Goal: Task Accomplishment & Management: Manage account settings

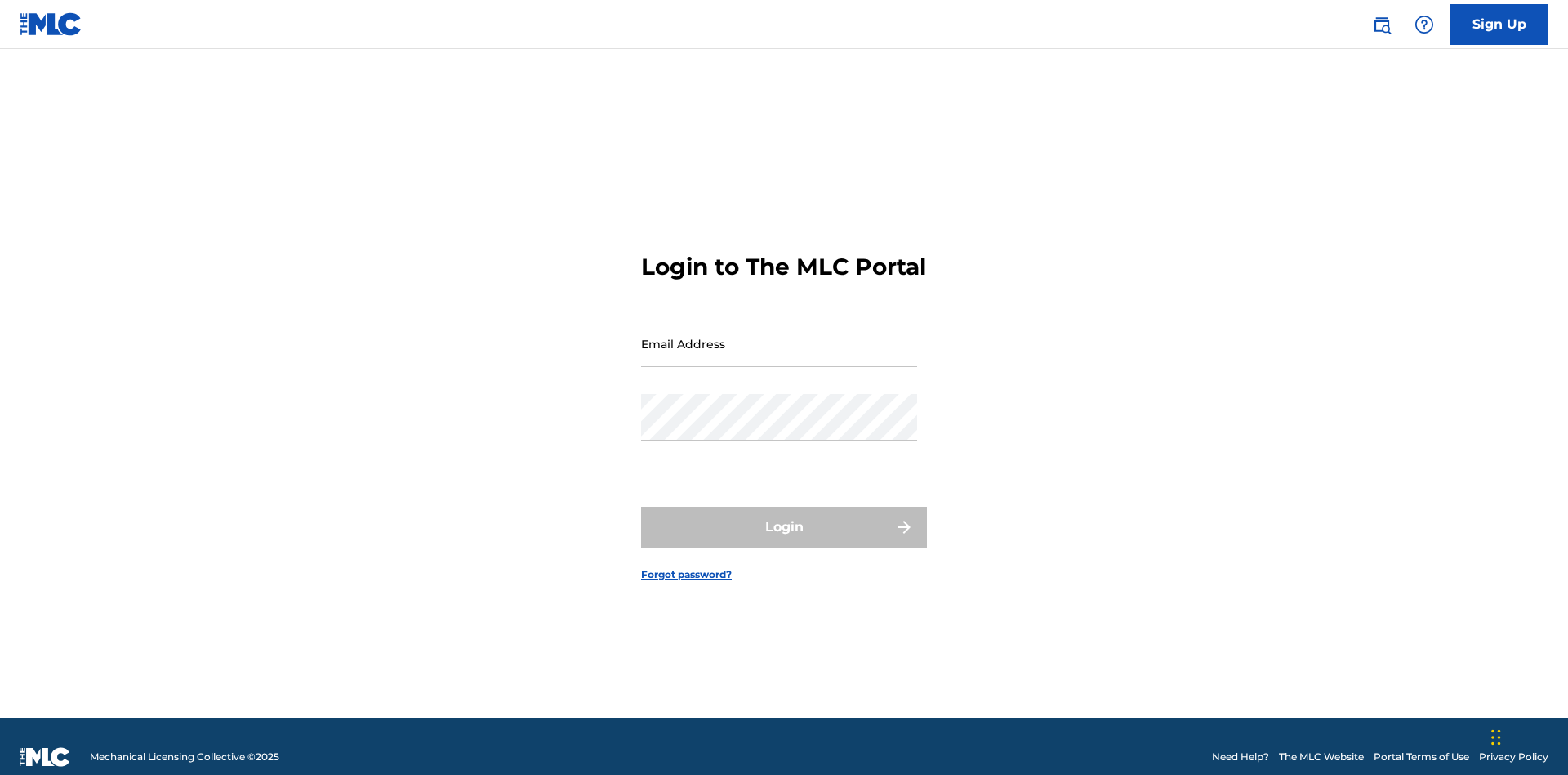
scroll to position [21, 0]
click at [779, 336] on input "Email Address" at bounding box center [779, 343] width 276 height 46
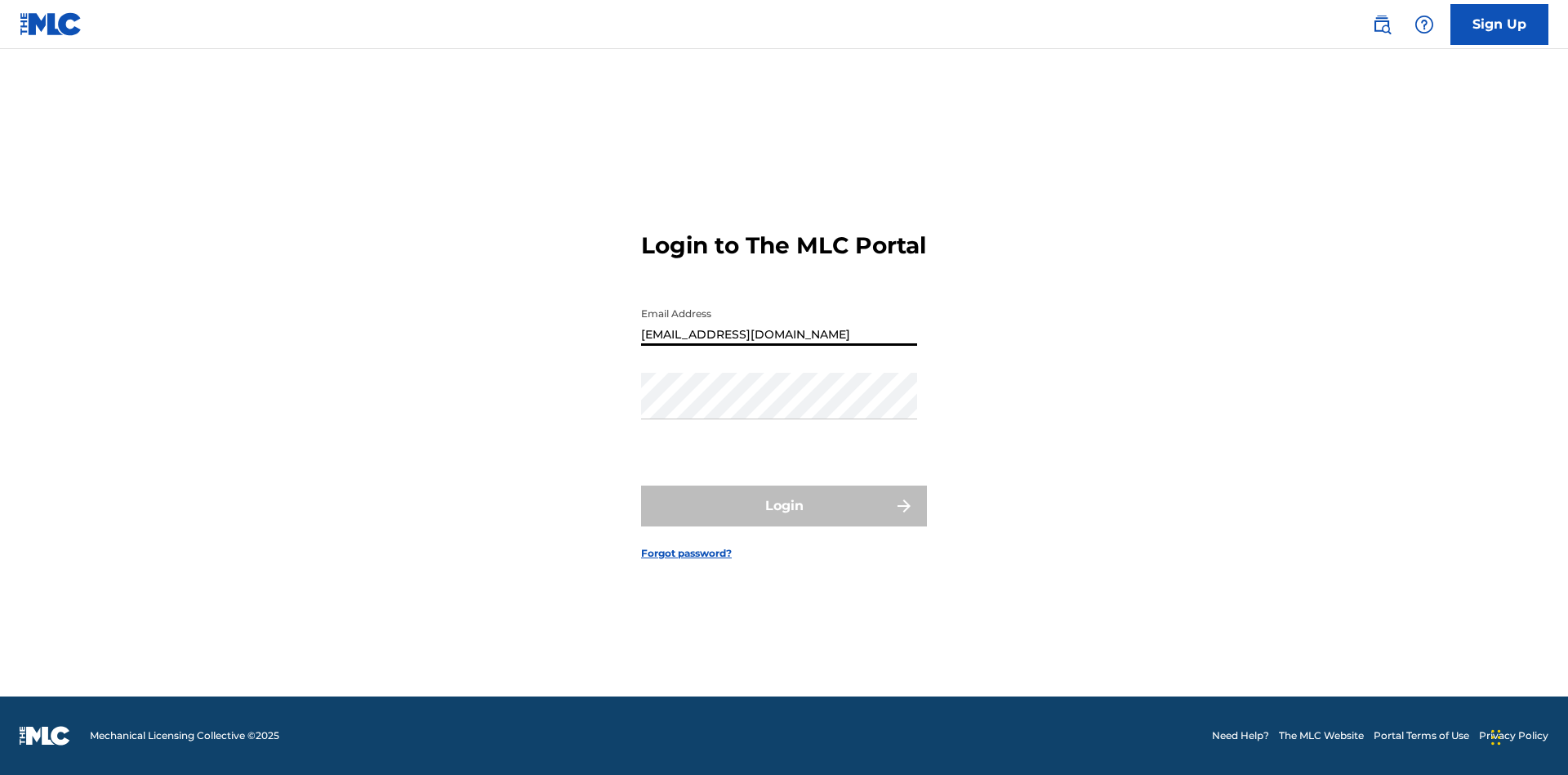
type input "Duke.McTesterson@gmail.com"
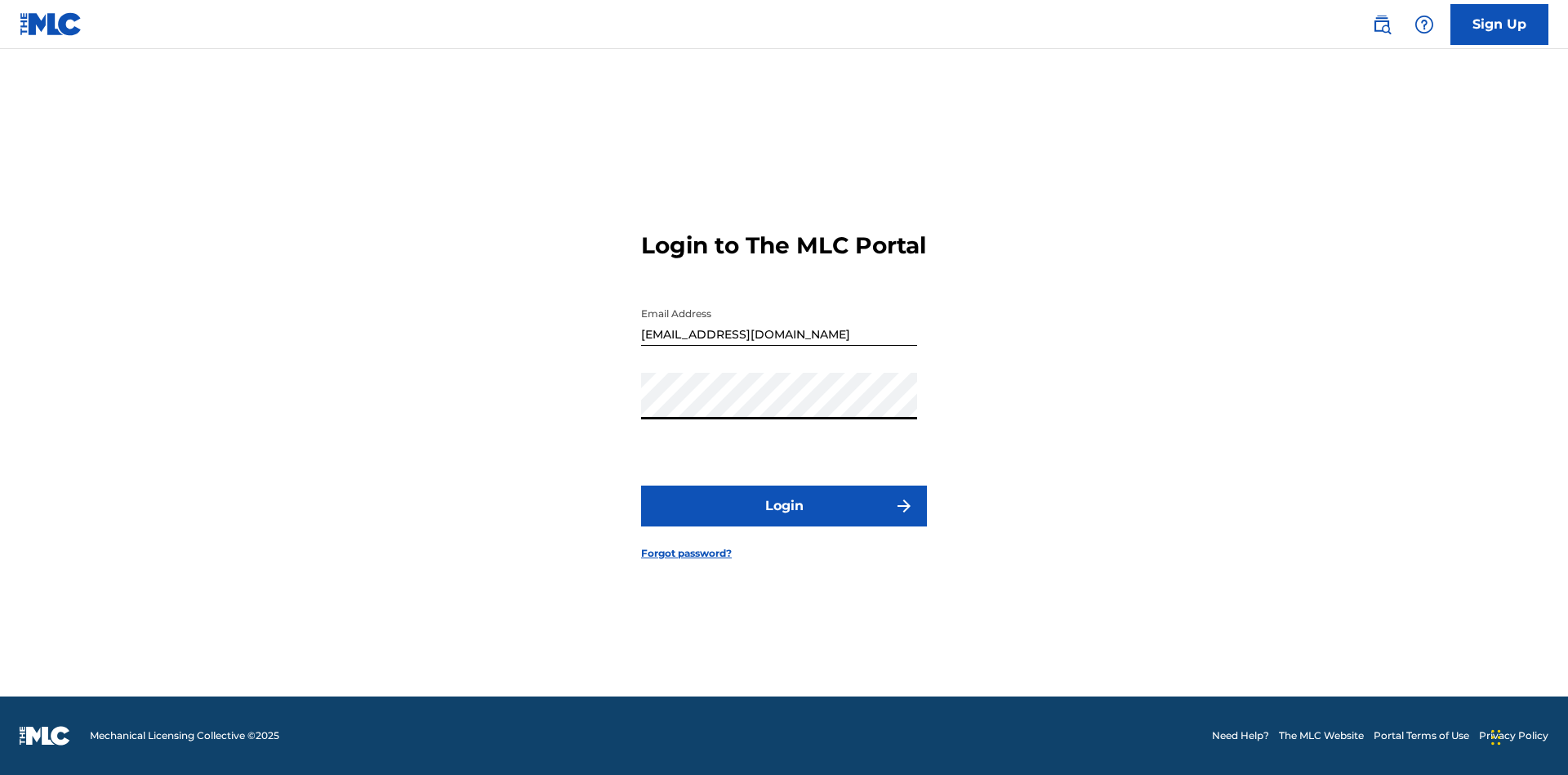
click at [784, 520] on button "Login" at bounding box center [783, 505] width 285 height 40
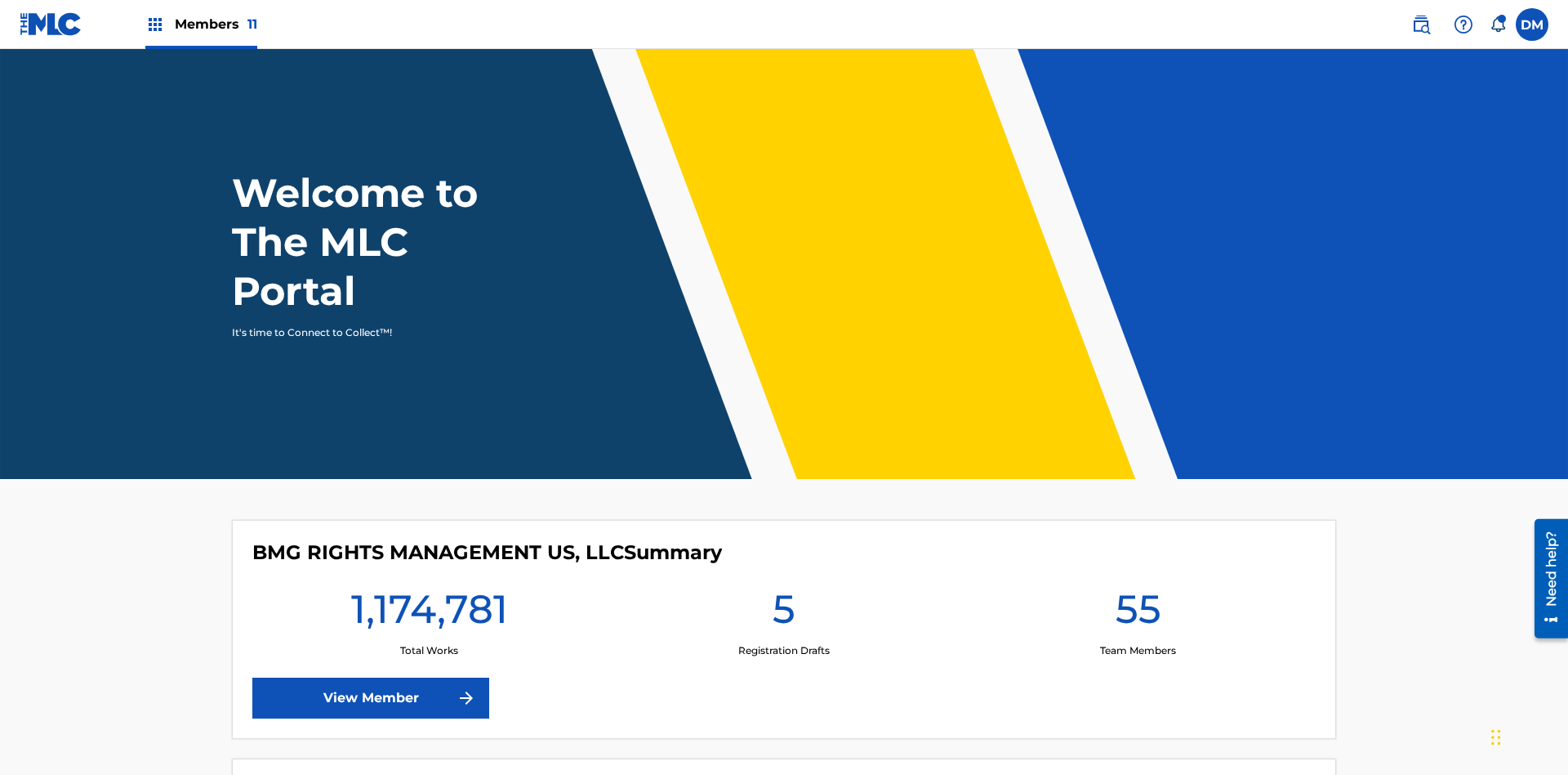
click at [201, 24] on span "Members 11" at bounding box center [216, 24] width 83 height 19
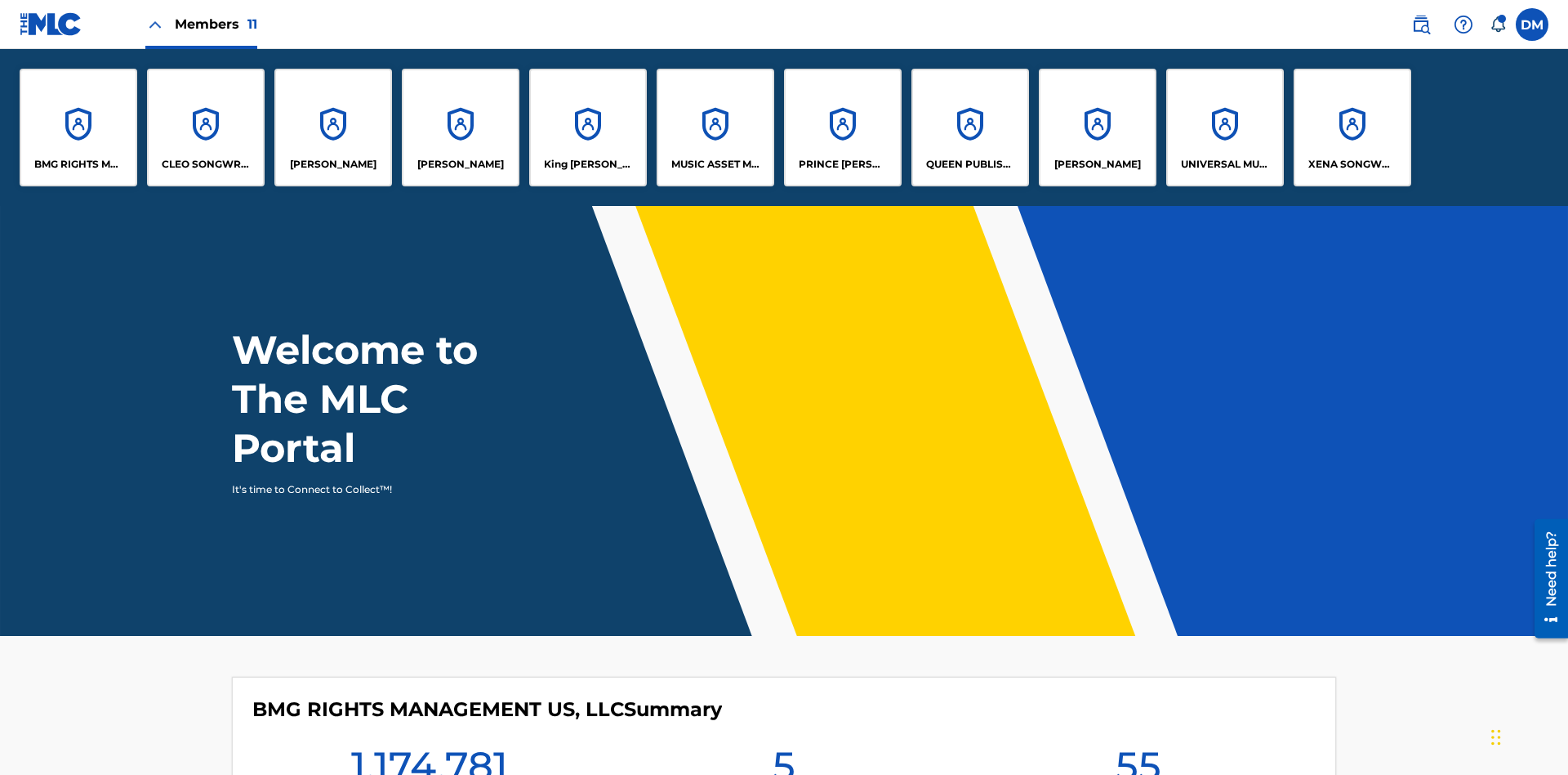
click at [1224, 164] on p "UNIVERSAL MUSIC PUB GROUP" at bounding box center [1226, 163] width 89 height 14
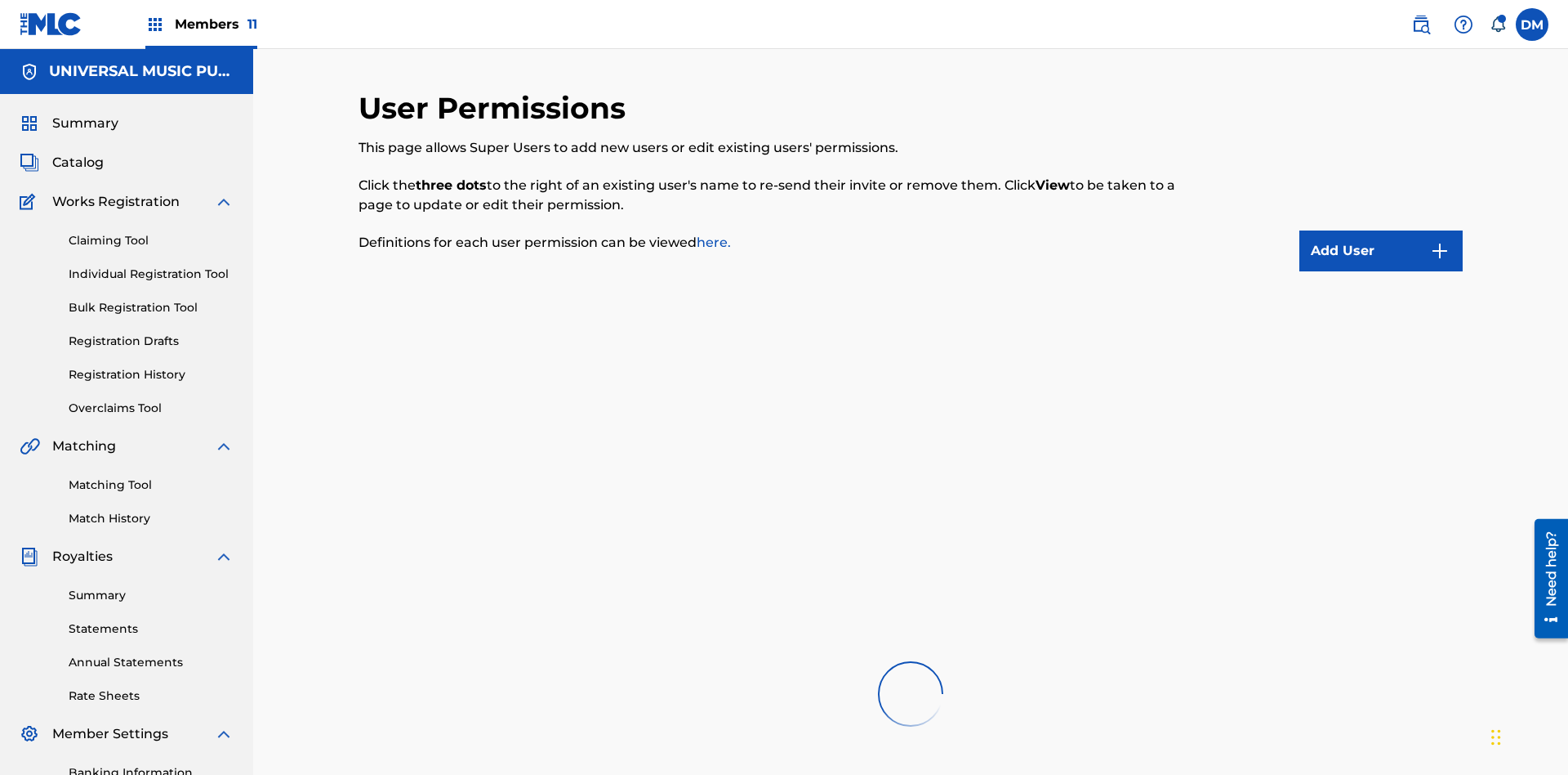
click at [1381, 231] on button "Add User" at bounding box center [1381, 251] width 163 height 40
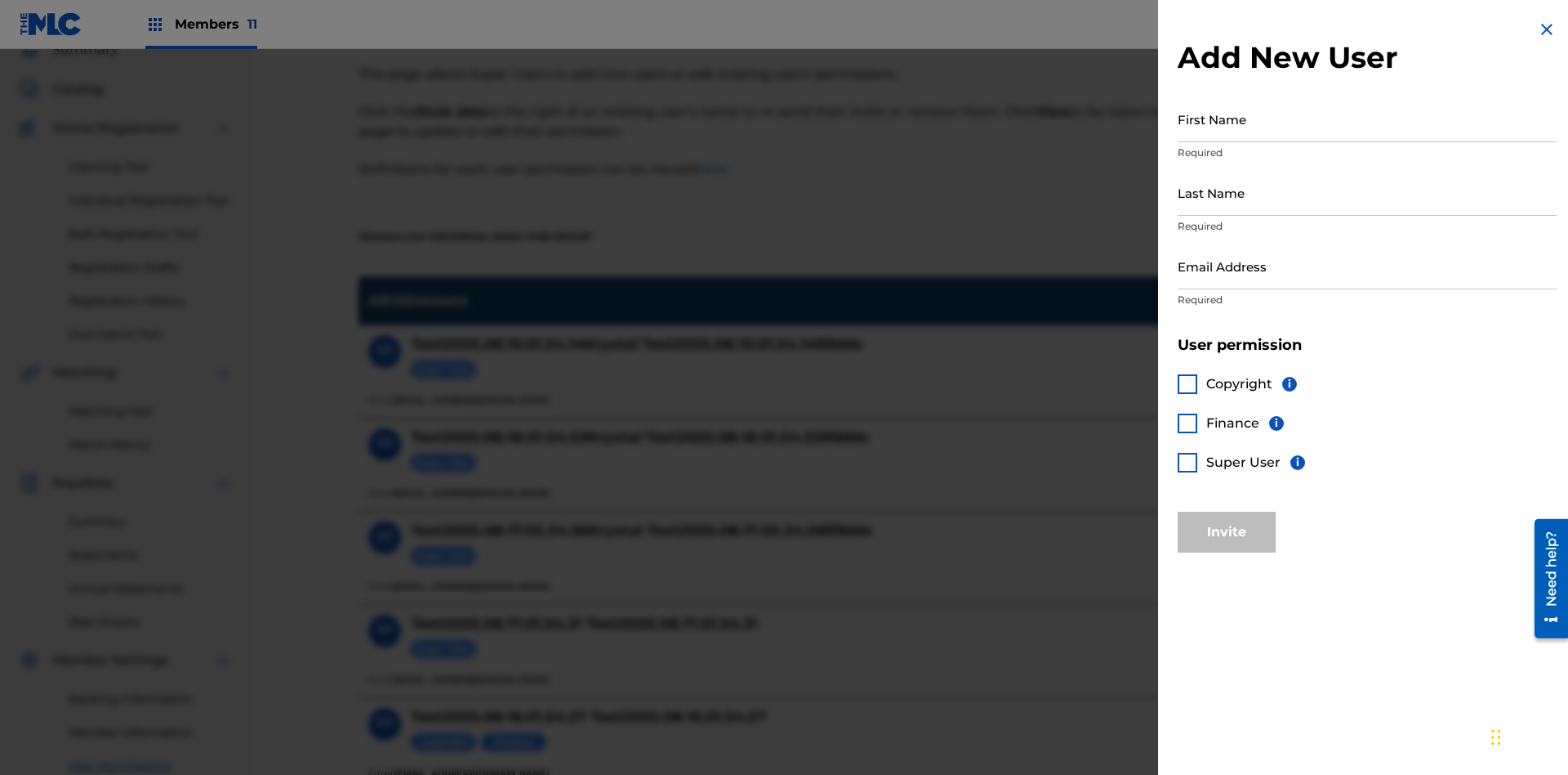
click at [1368, 119] on input "First Name" at bounding box center [1368, 118] width 379 height 46
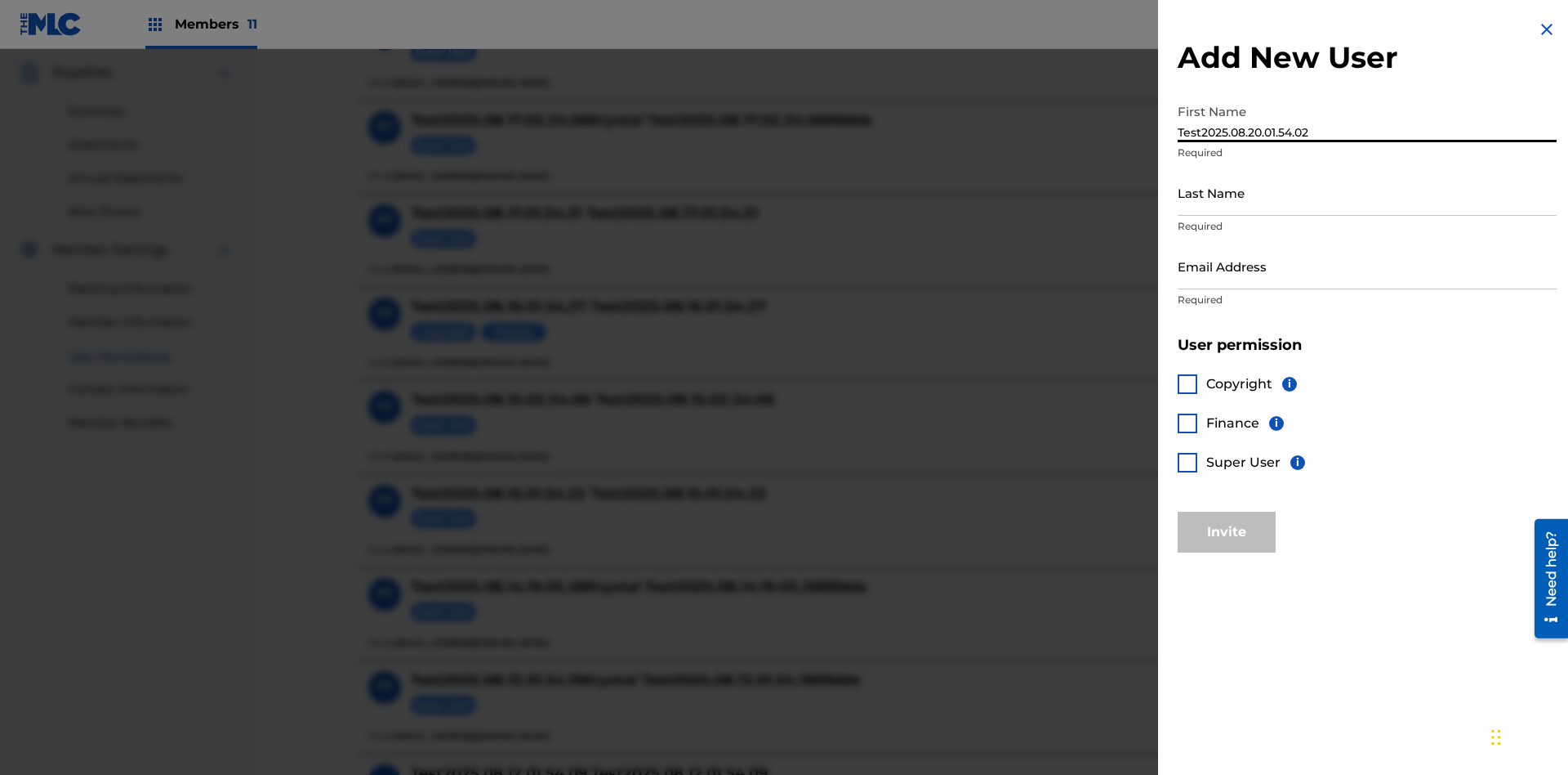
type input "Test2025.08.20.01.54.02"
click at [1368, 192] on input "Last Name" at bounding box center [1368, 192] width 379 height 46
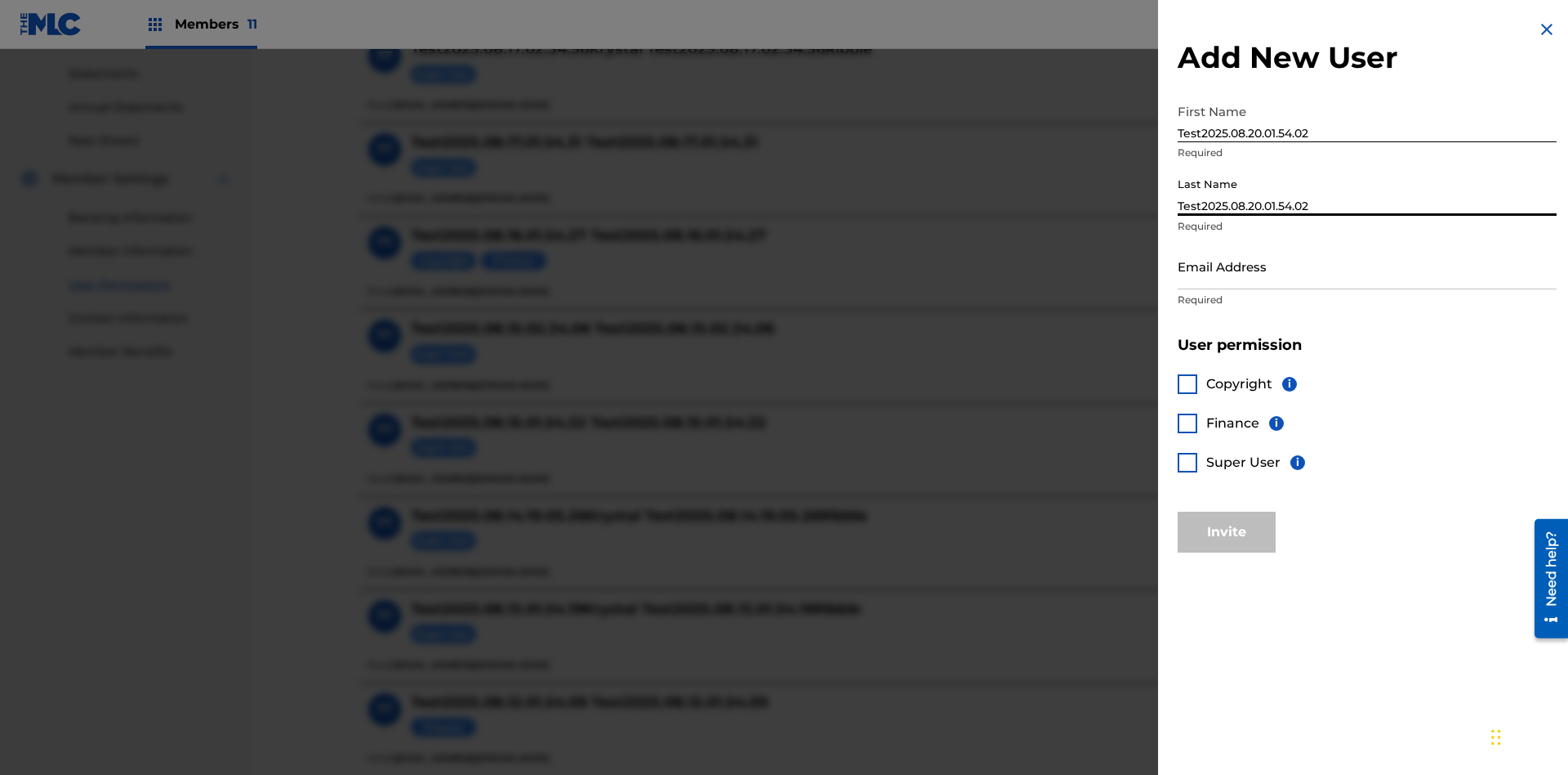
type input "Test2025.08.20.01.54.02"
click at [1368, 265] on input "Email Address" at bounding box center [1368, 265] width 379 height 46
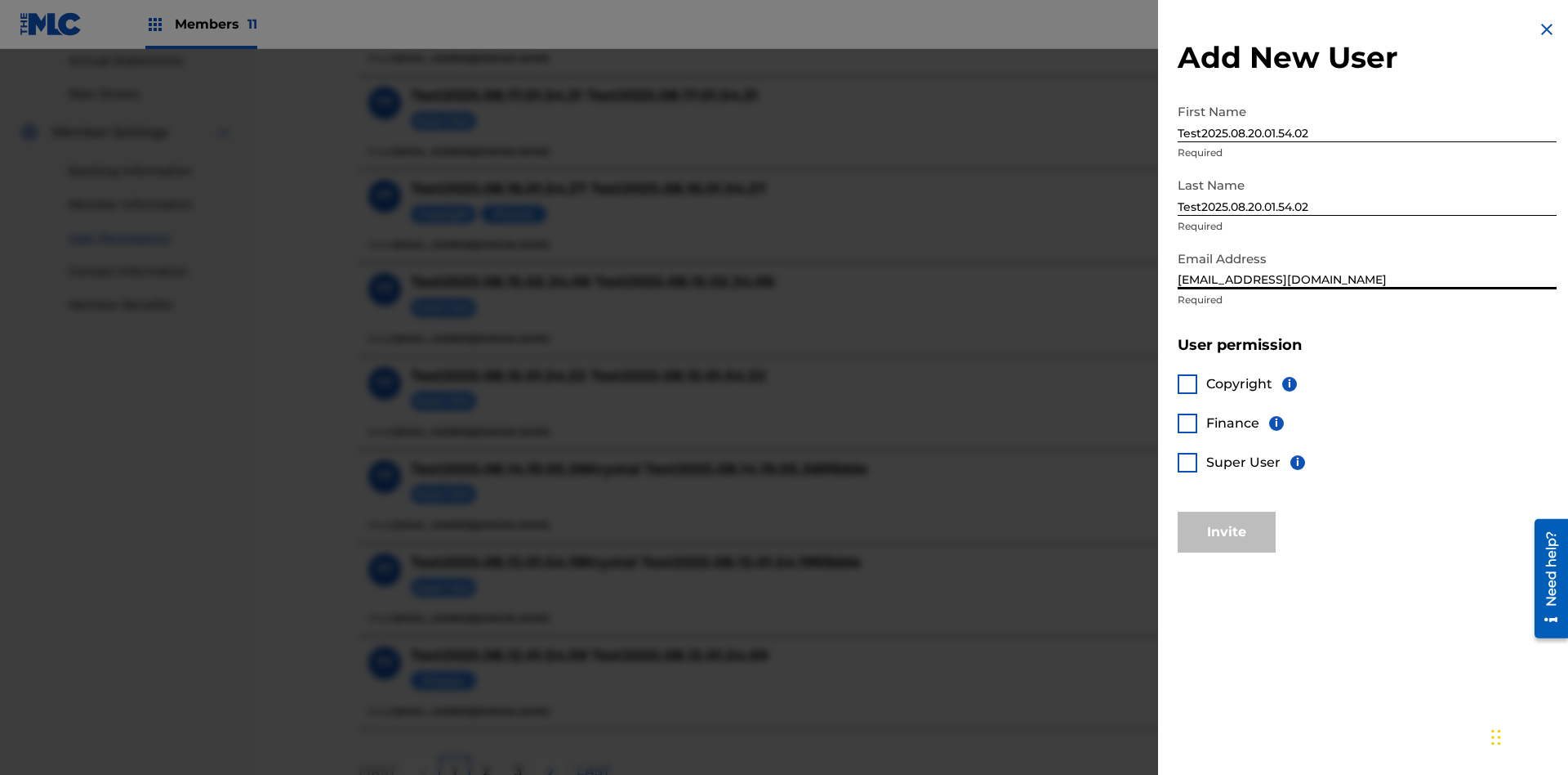
type input "[EMAIL_ADDRESS][DOMAIN_NAME]"
click at [1187, 462] on div at bounding box center [1187, 462] width 19 height 19
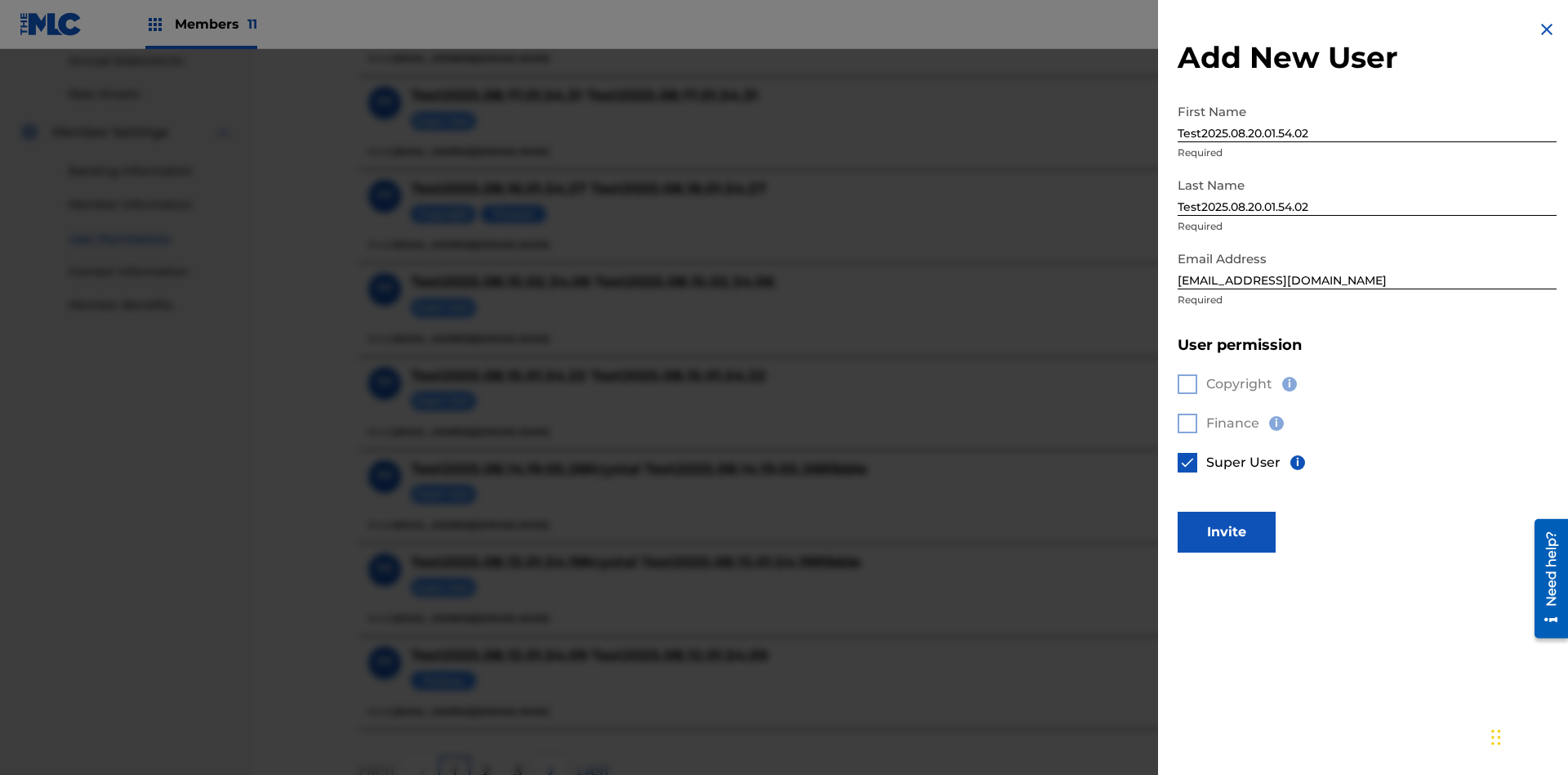
scroll to position [739, 0]
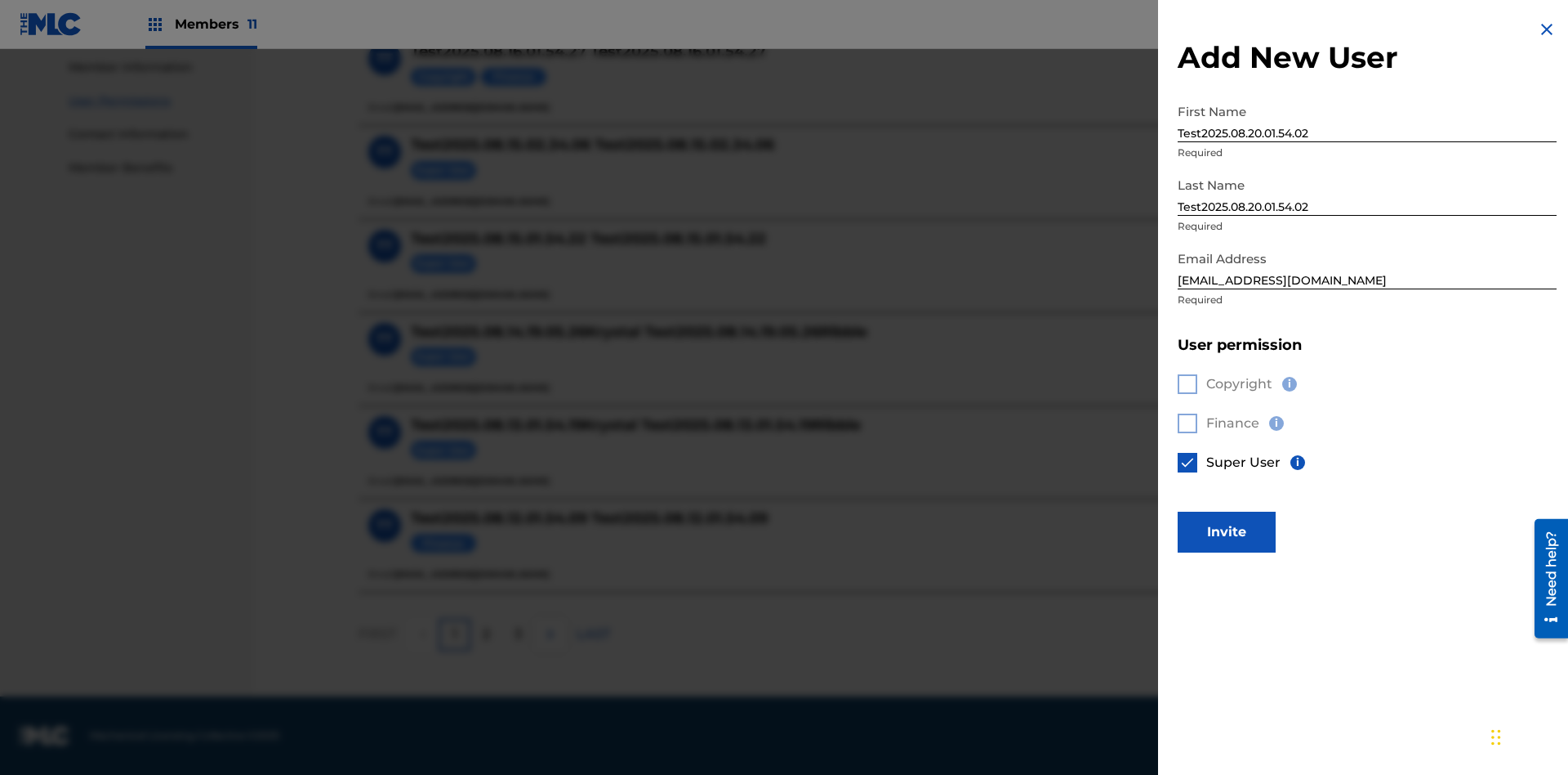
click at [1227, 531] on button "Invite" at bounding box center [1227, 532] width 98 height 40
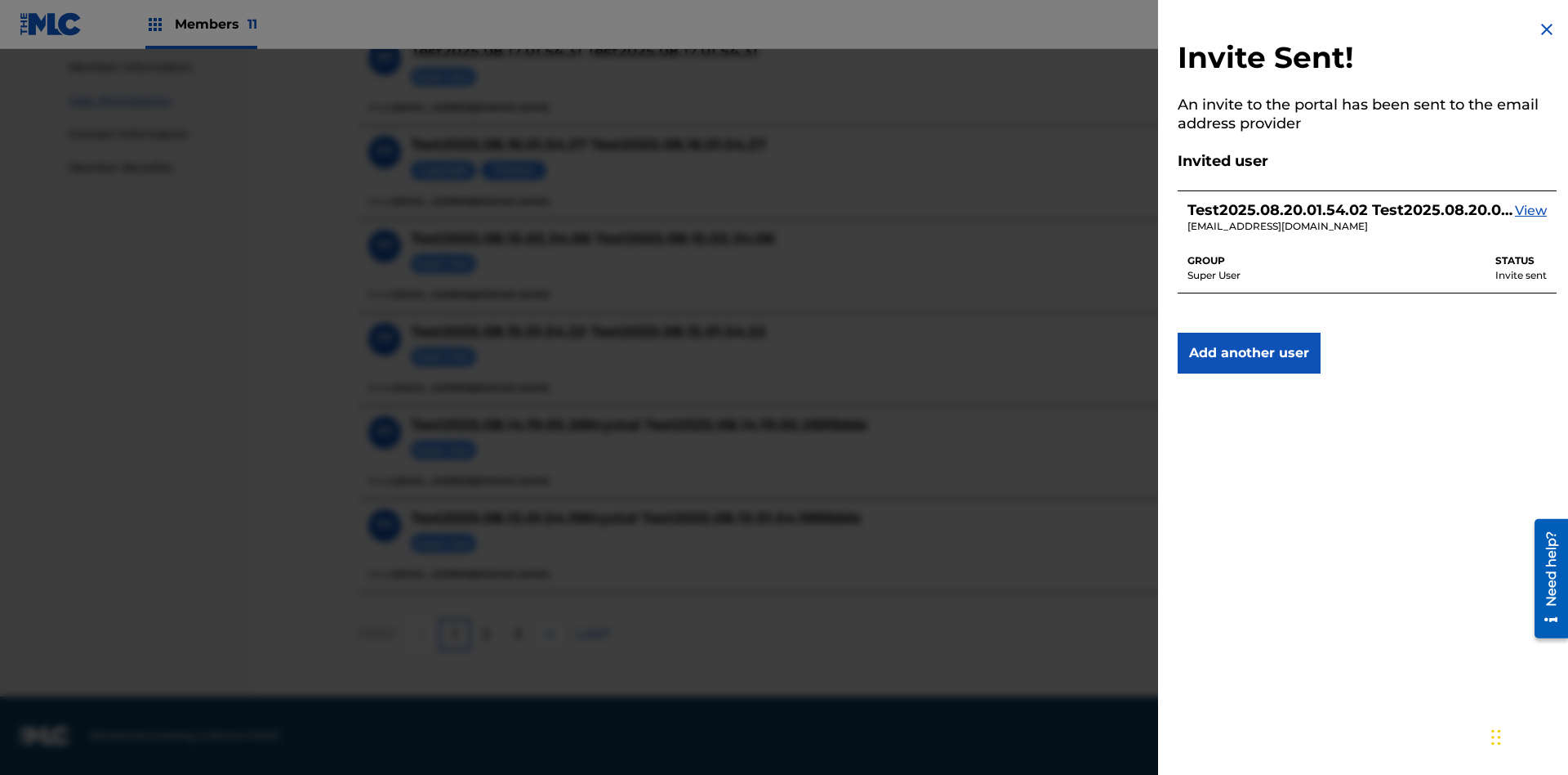
click at [1547, 29] on img at bounding box center [1547, 29] width 19 height 19
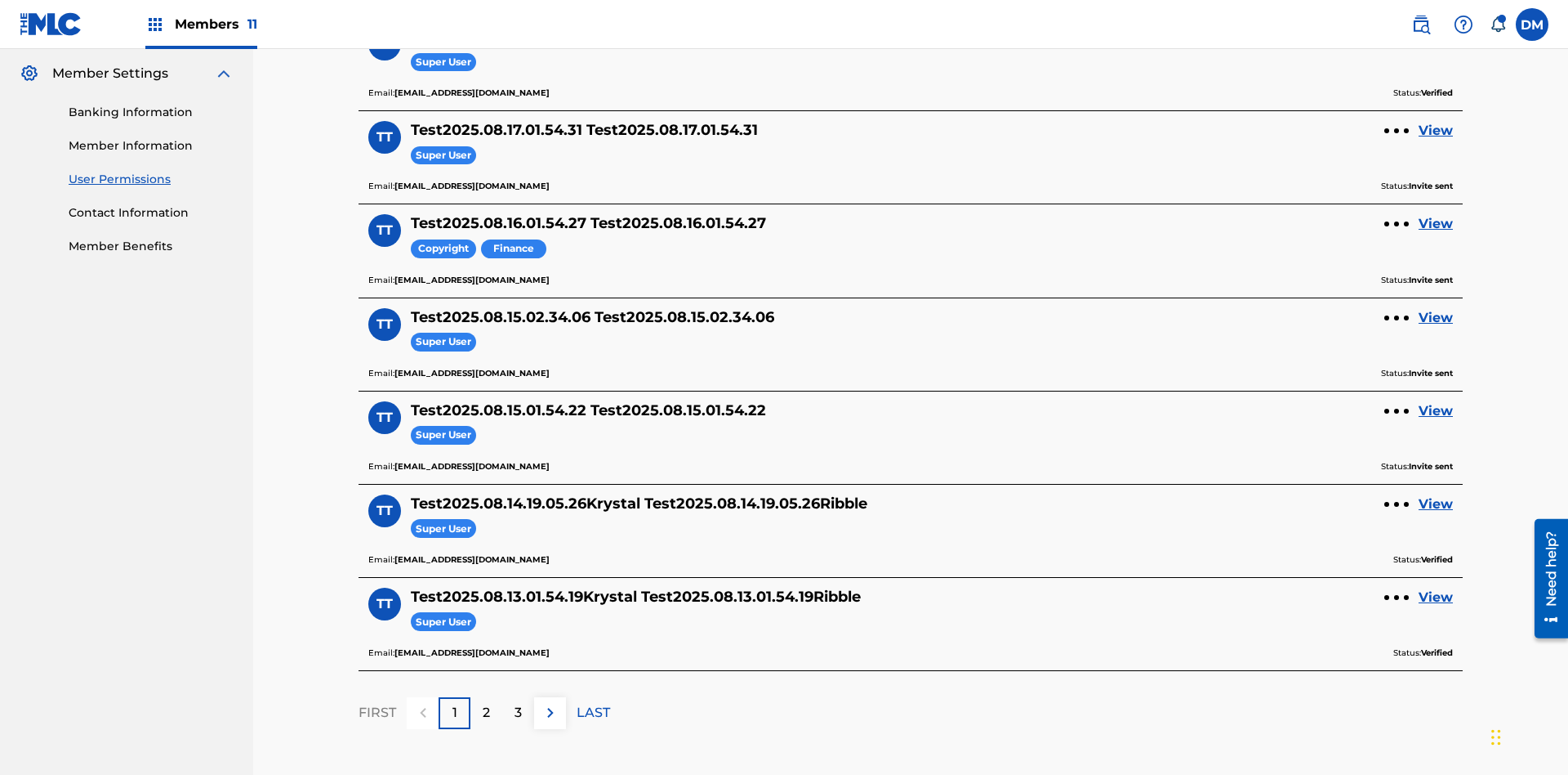
click at [1533, 24] on label at bounding box center [1532, 24] width 33 height 33
click at [1533, 24] on input "DM Duke McTesterson duke.mctesterson@gmail.com Notification Preferences Profile…" at bounding box center [1533, 24] width 0 height 0
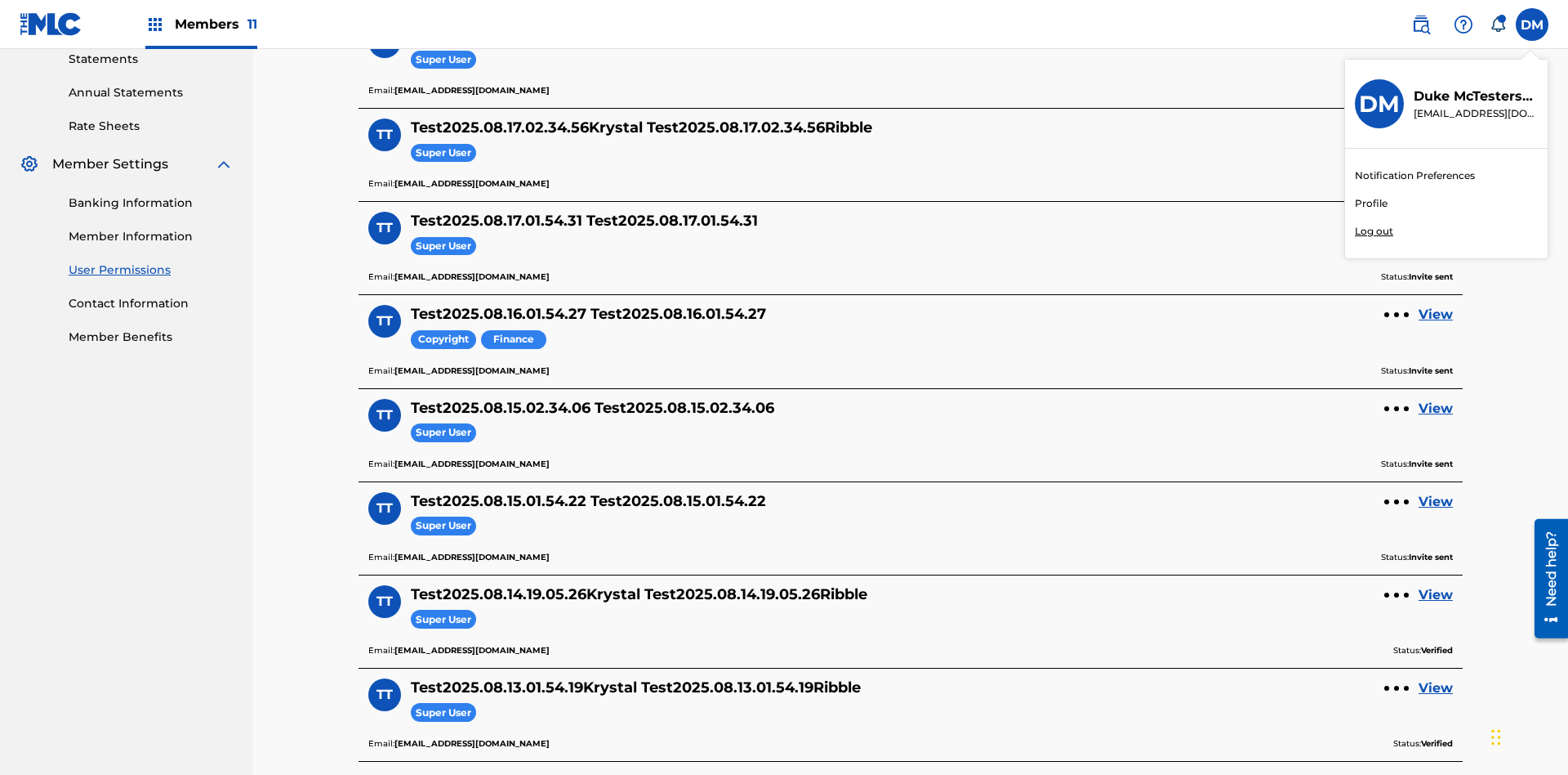
click at [1374, 232] on p "Log out" at bounding box center [1374, 231] width 39 height 14
click at [1533, 24] on input "DM Duke McTesterson duke.mctesterson@gmail.com Notification Preferences Profile…" at bounding box center [1533, 24] width 0 height 0
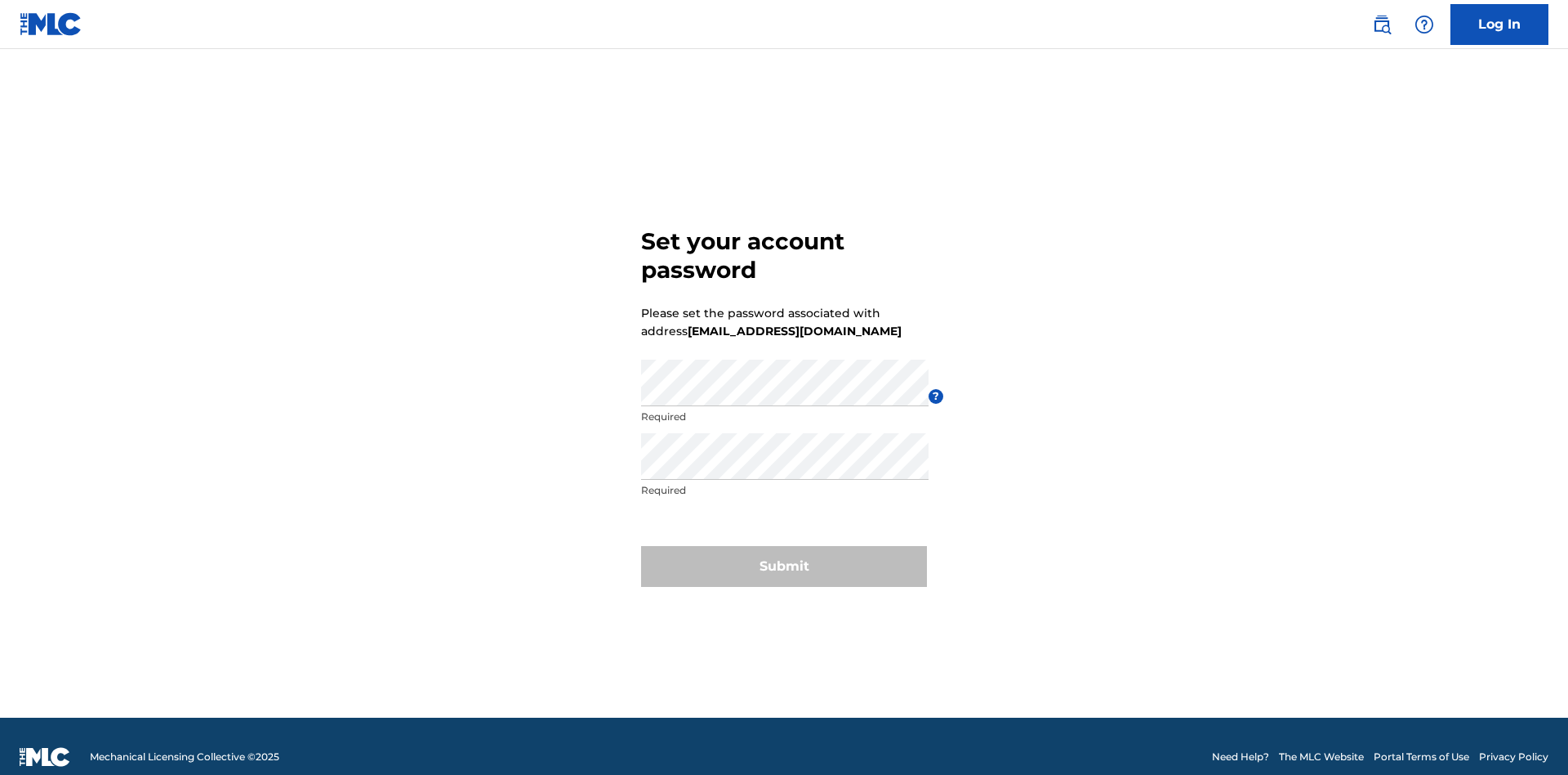
scroll to position [21, 0]
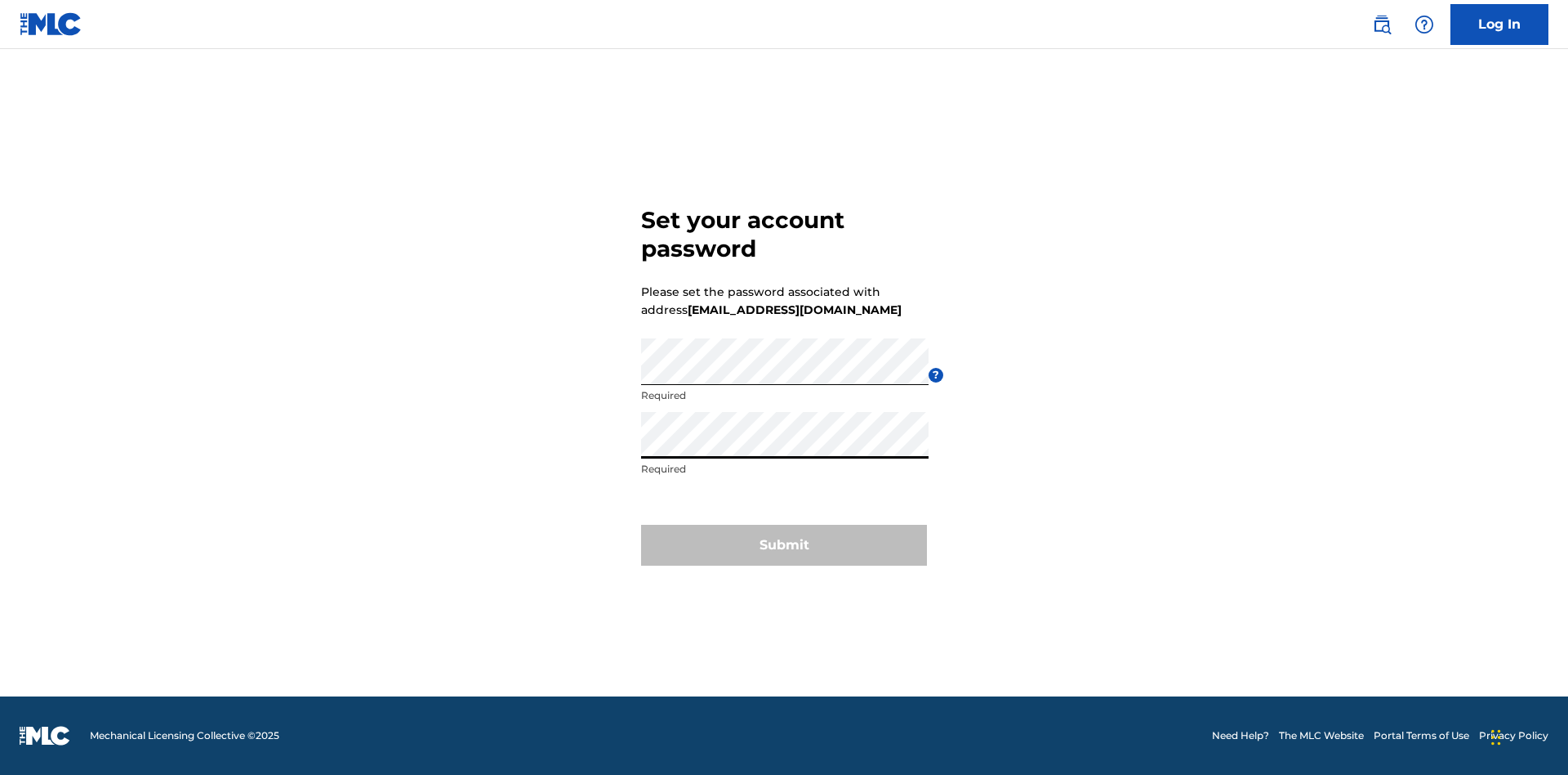
click at [784, 555] on button "Submit" at bounding box center [783, 545] width 285 height 40
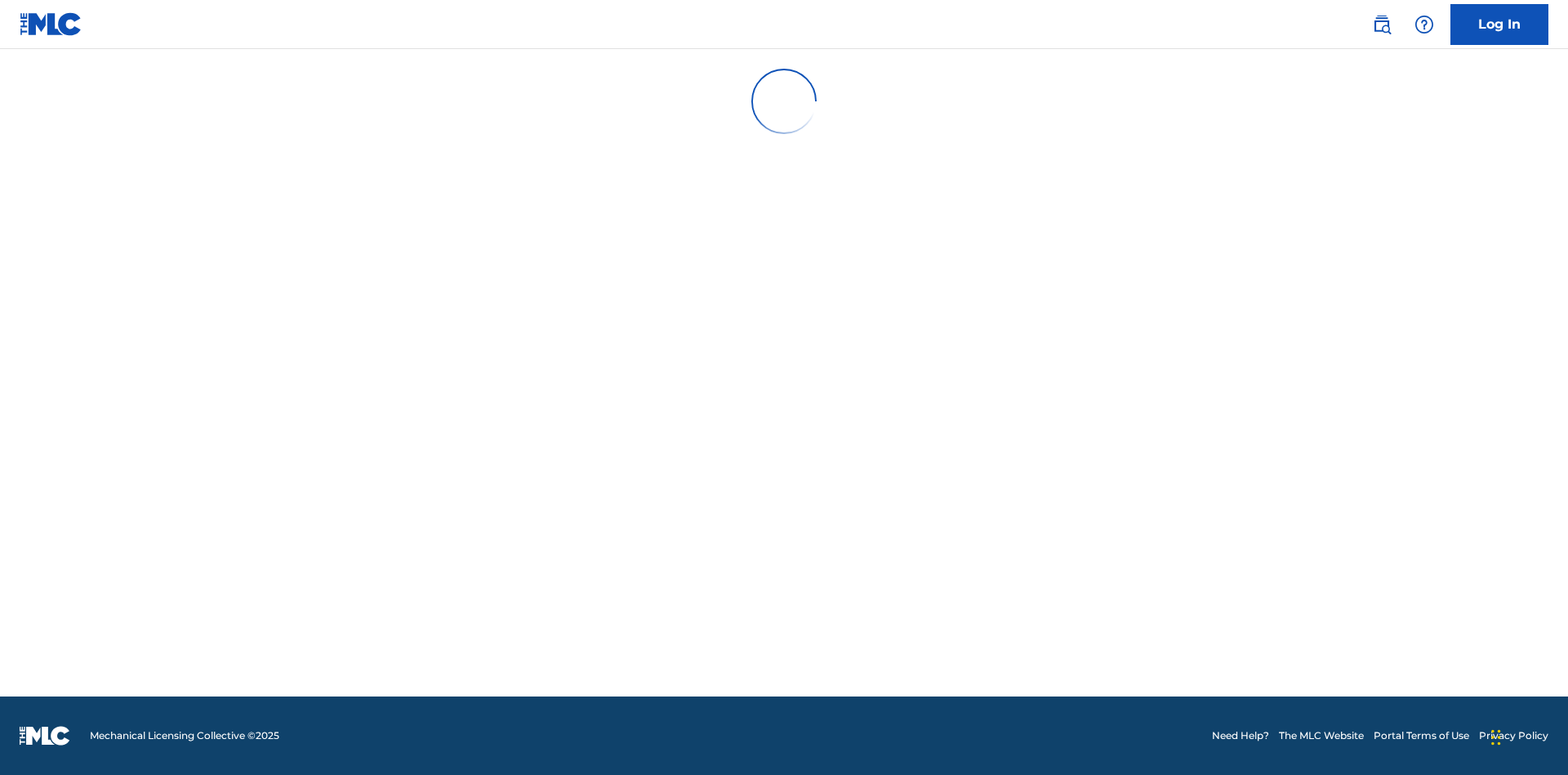
scroll to position [16, 0]
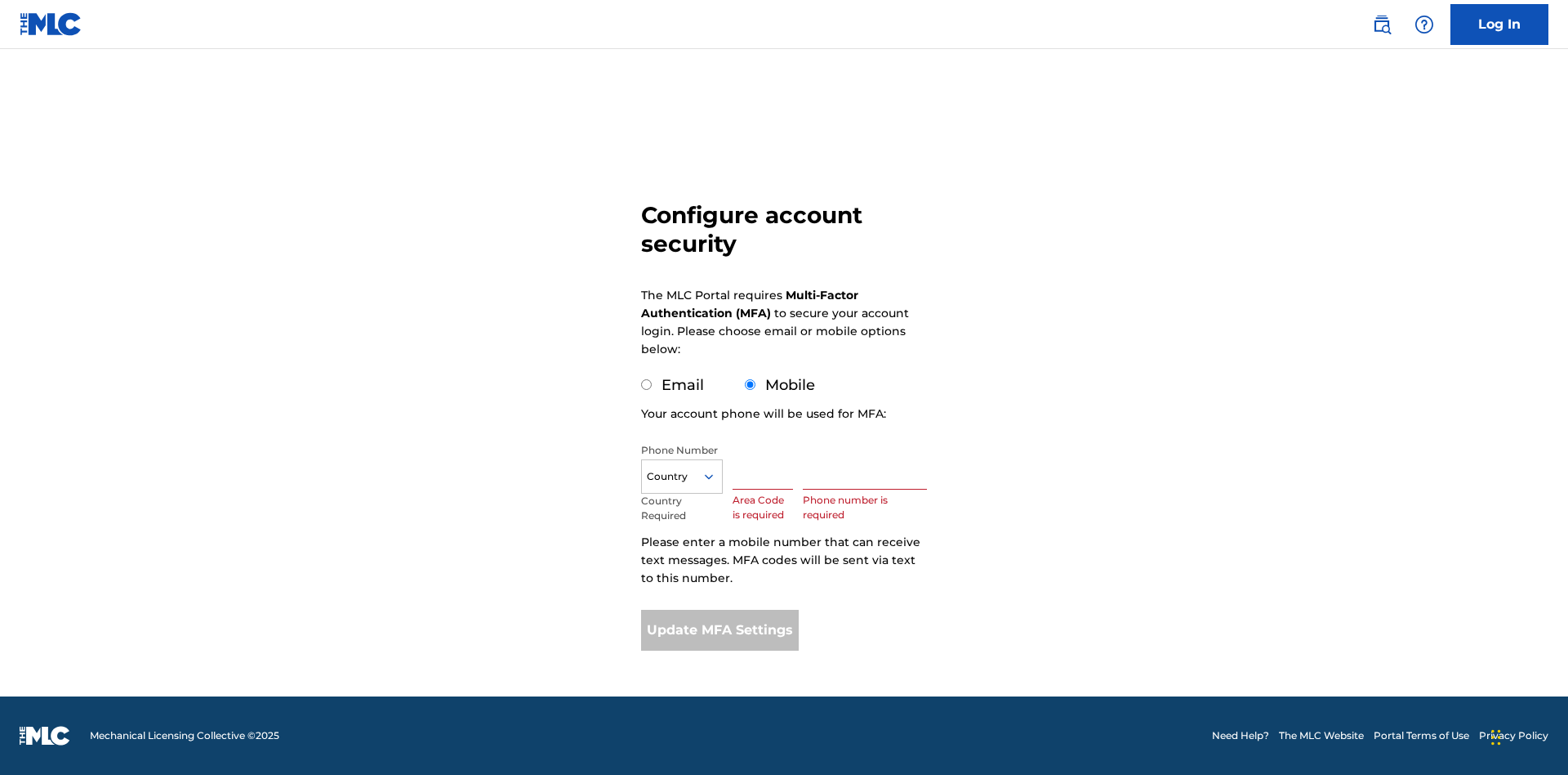
click at [716, 477] on icon at bounding box center [708, 476] width 14 height 14
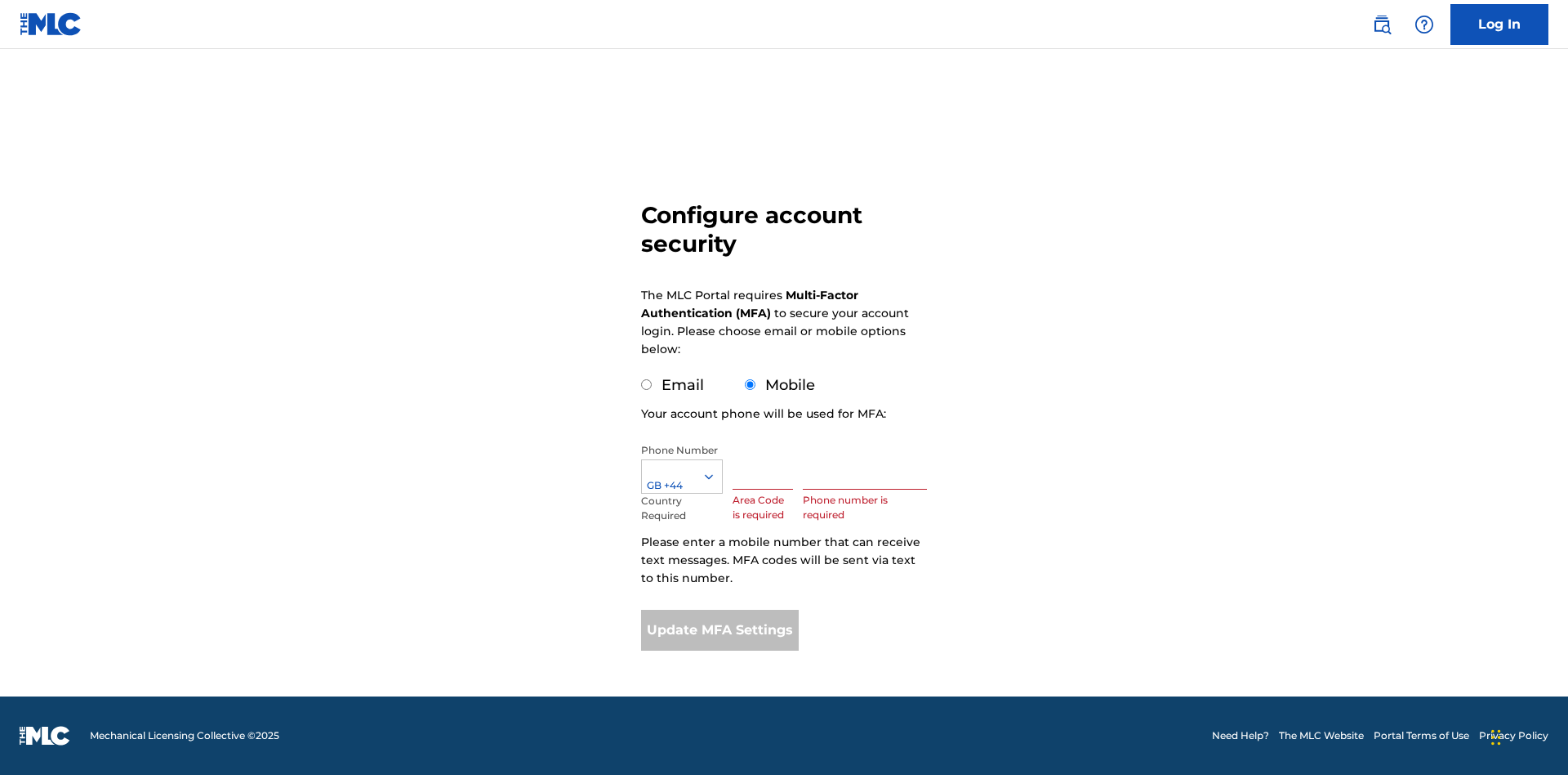
scroll to position [0, 0]
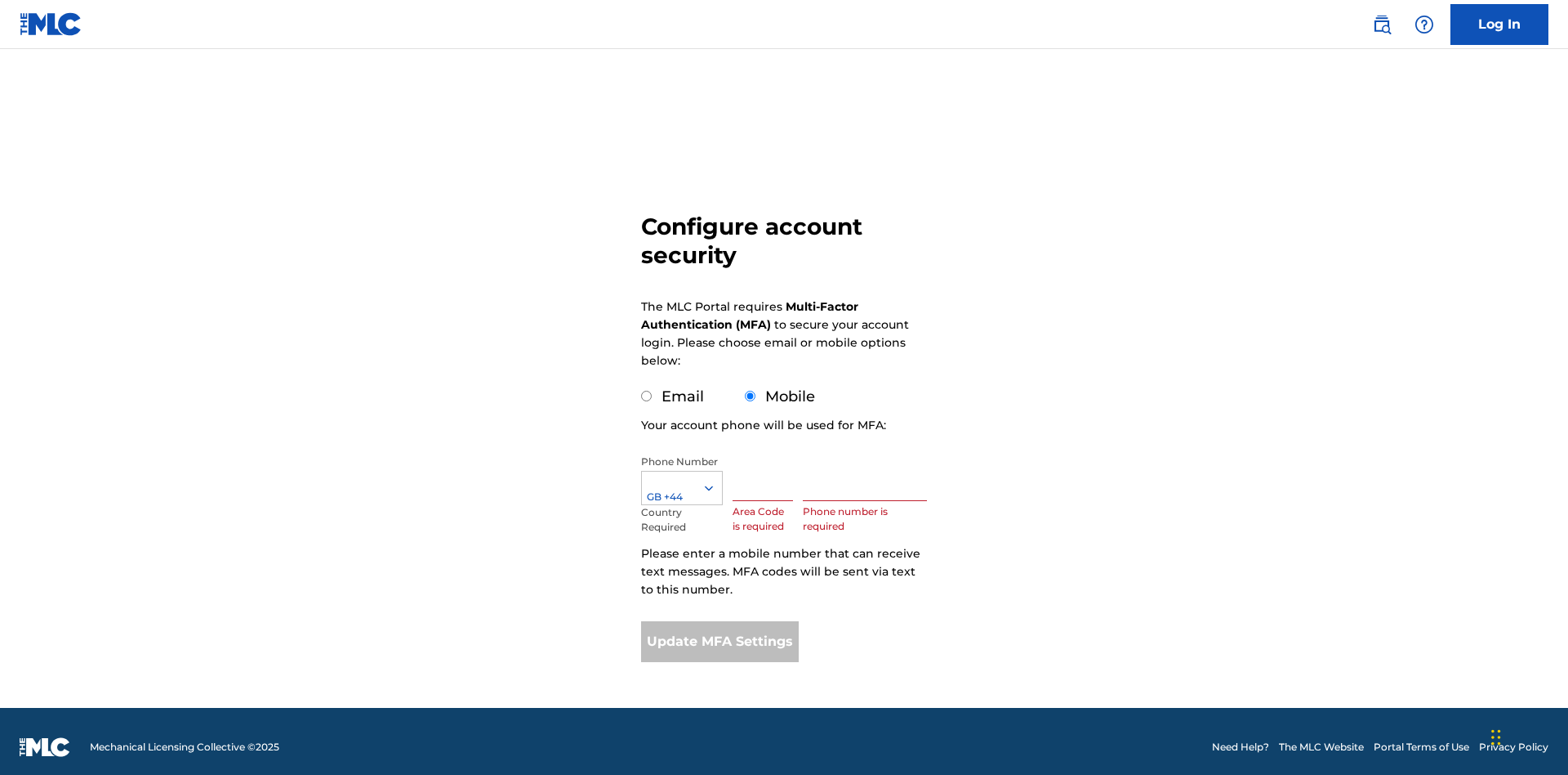
click at [766, 466] on input "text" at bounding box center [763, 477] width 61 height 46
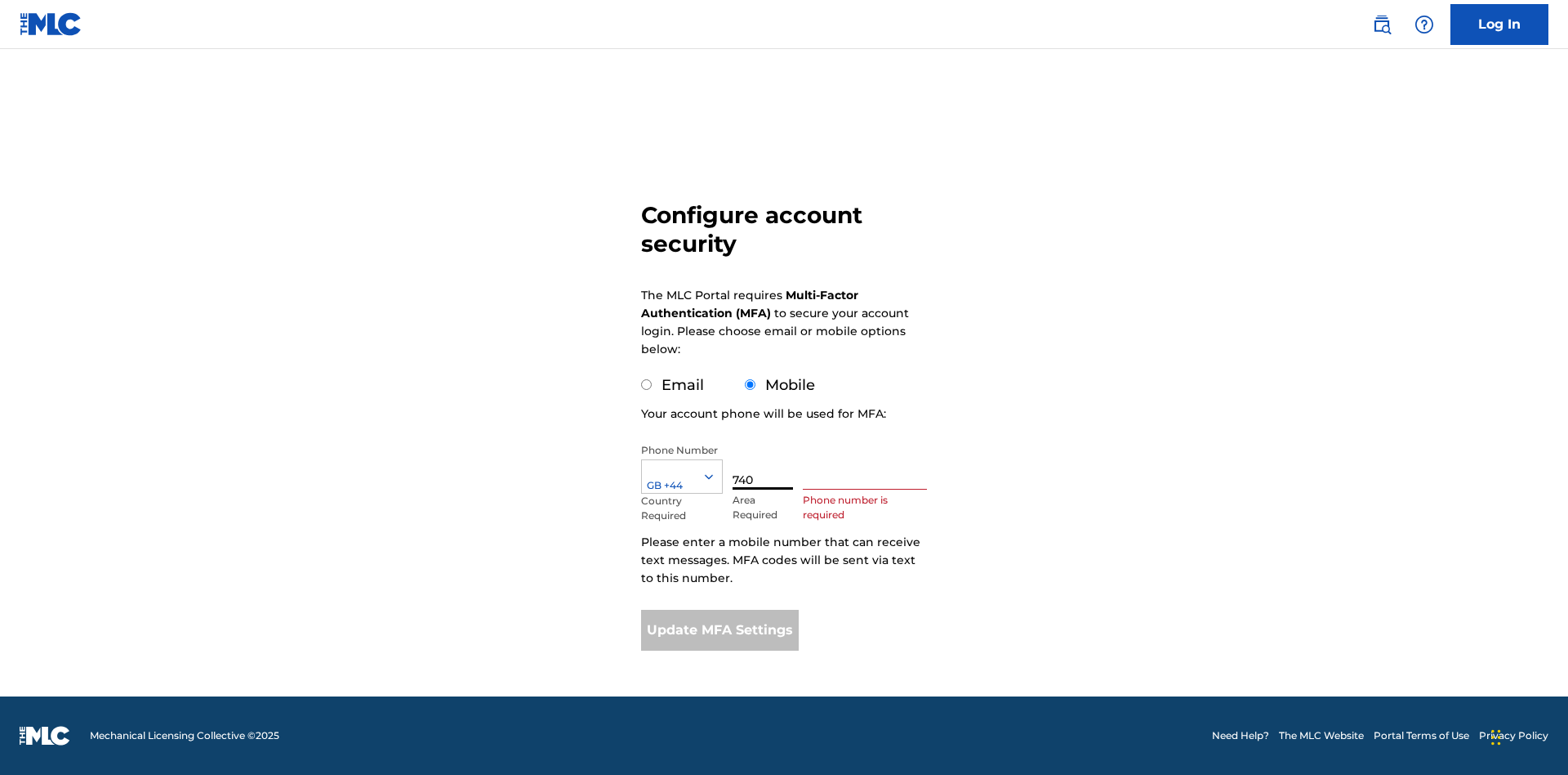
type input "740"
click at [868, 466] on input "text" at bounding box center [864, 466] width 124 height 46
type input "1252166"
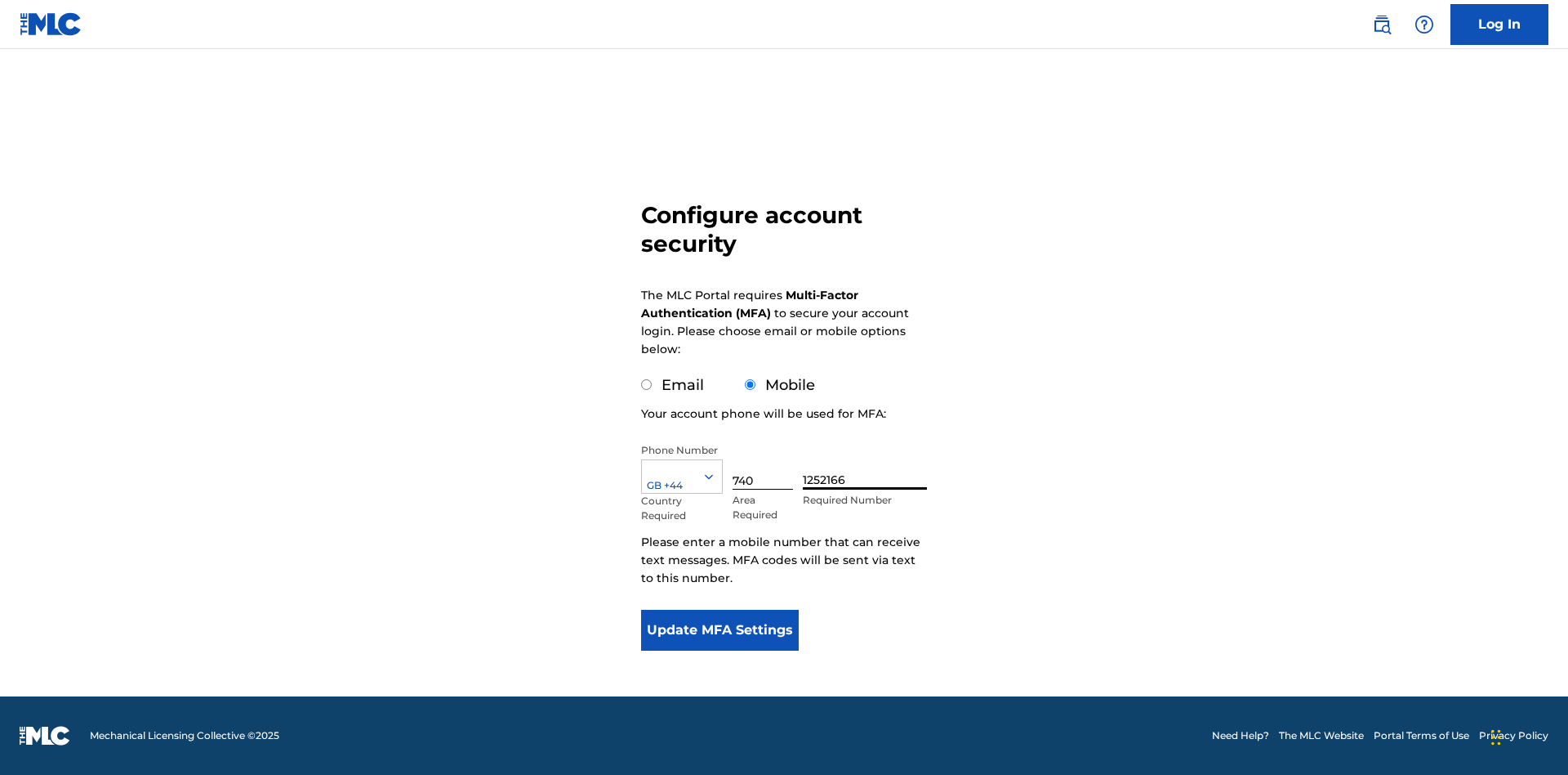
click at [720, 630] on button "Update MFA Settings" at bounding box center [719, 630] width 157 height 40
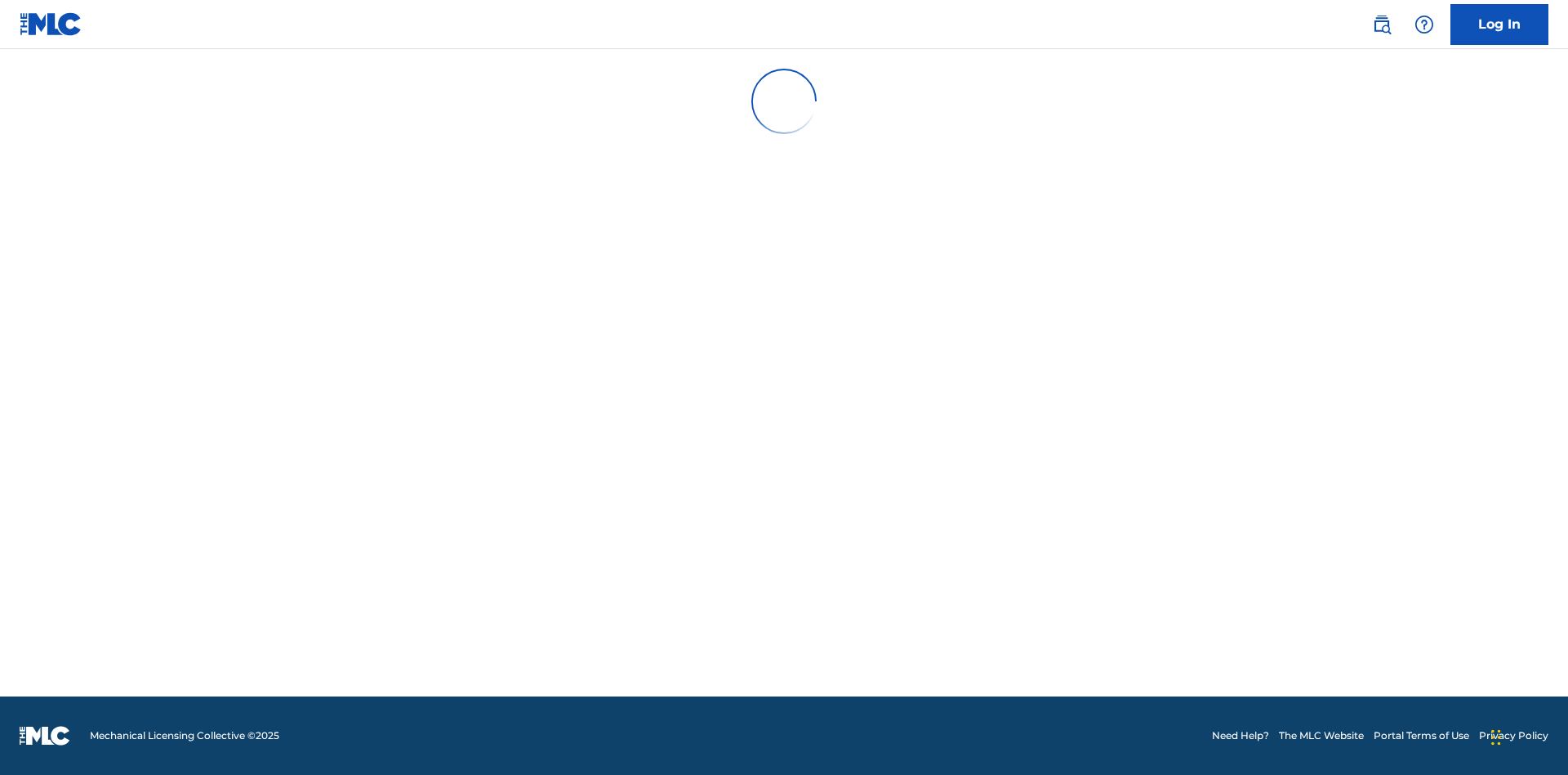
scroll to position [170, 0]
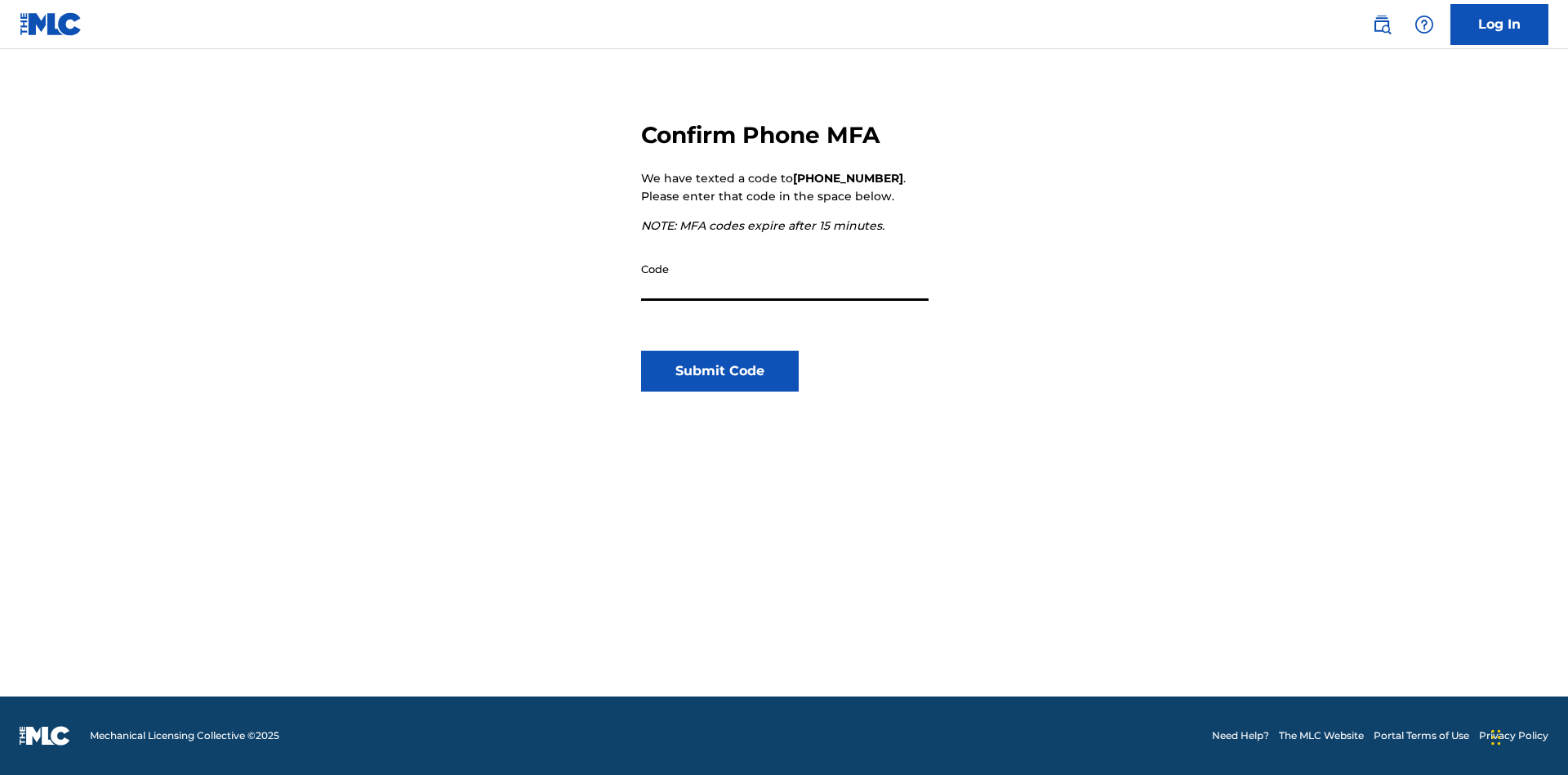
click at [785, 277] on input "Code" at bounding box center [784, 277] width 287 height 46
type input "281927"
click at [720, 371] on button "Submit Code" at bounding box center [719, 371] width 157 height 40
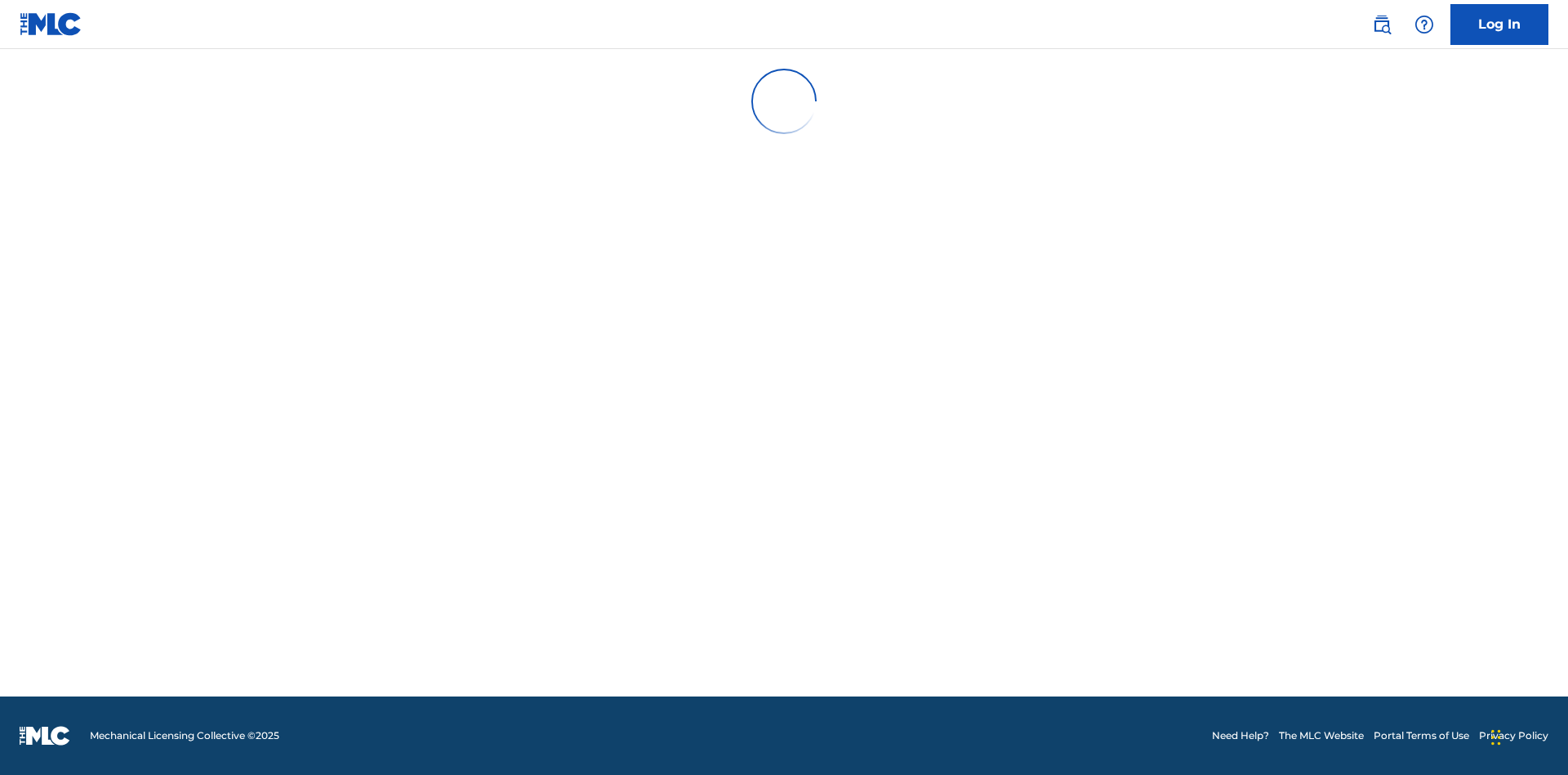
scroll to position [0, 0]
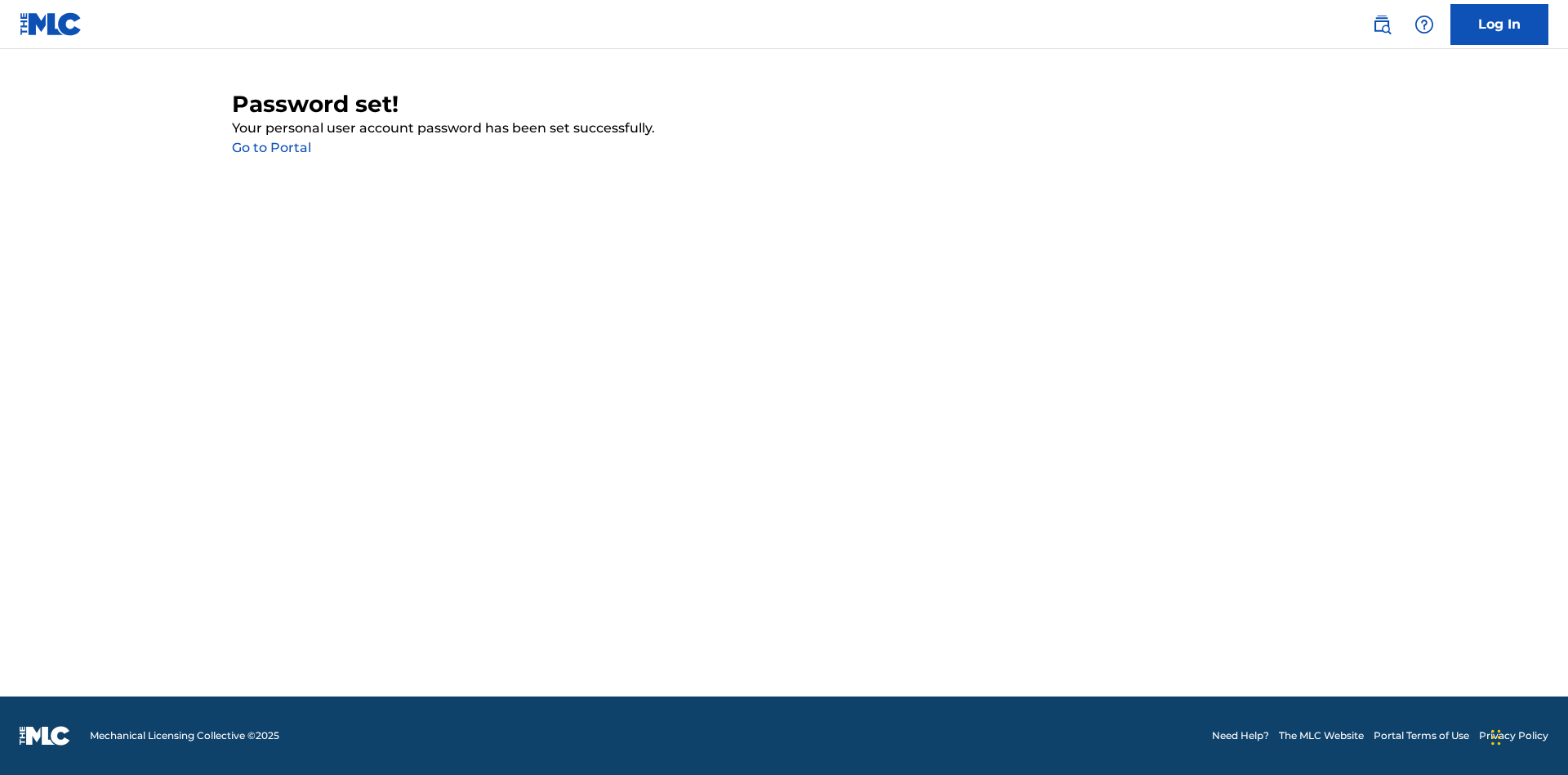
click at [271, 148] on link "Go to Portal" at bounding box center [271, 147] width 79 height 15
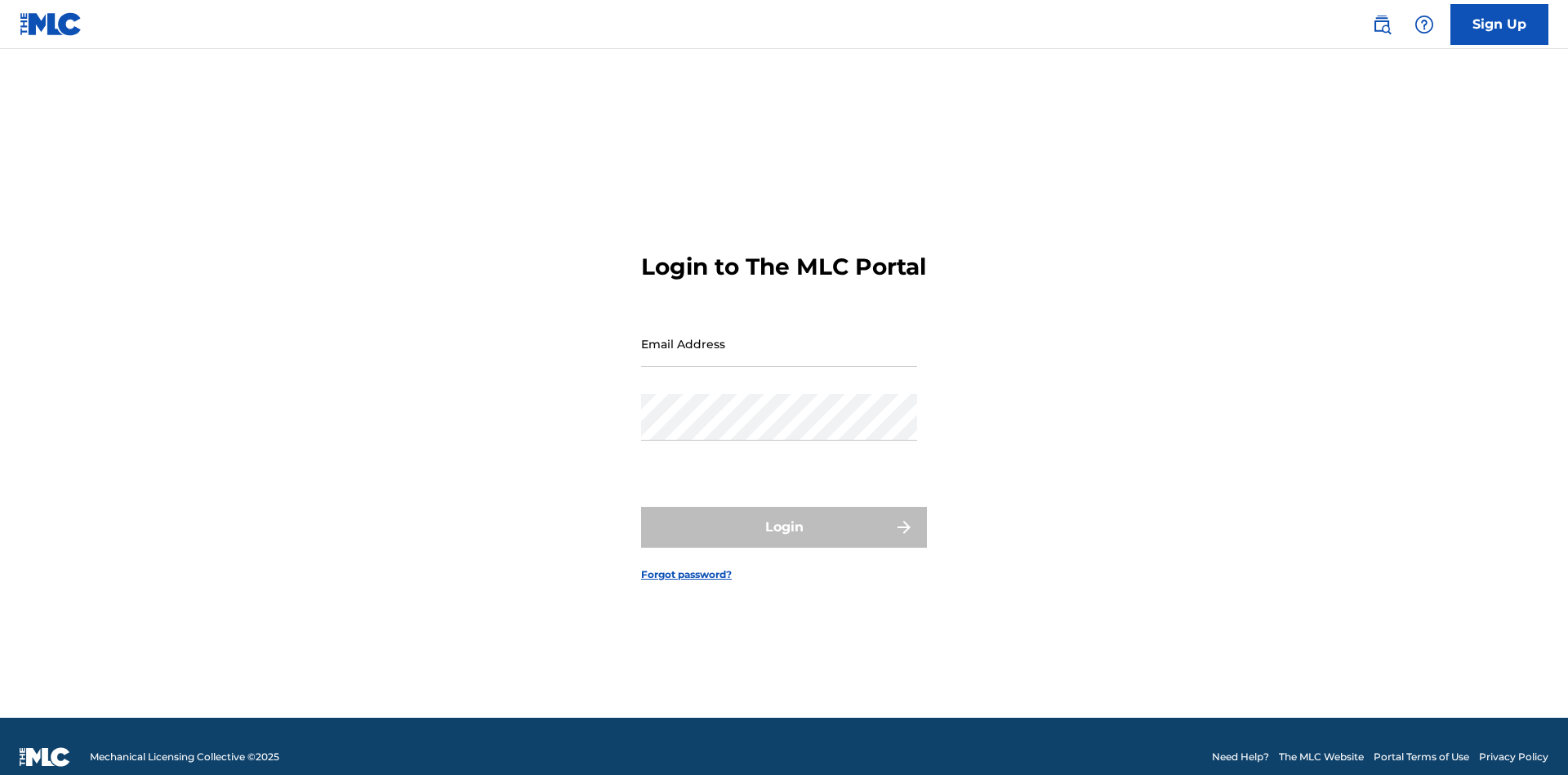
click at [779, 336] on input "Email Address" at bounding box center [779, 343] width 276 height 46
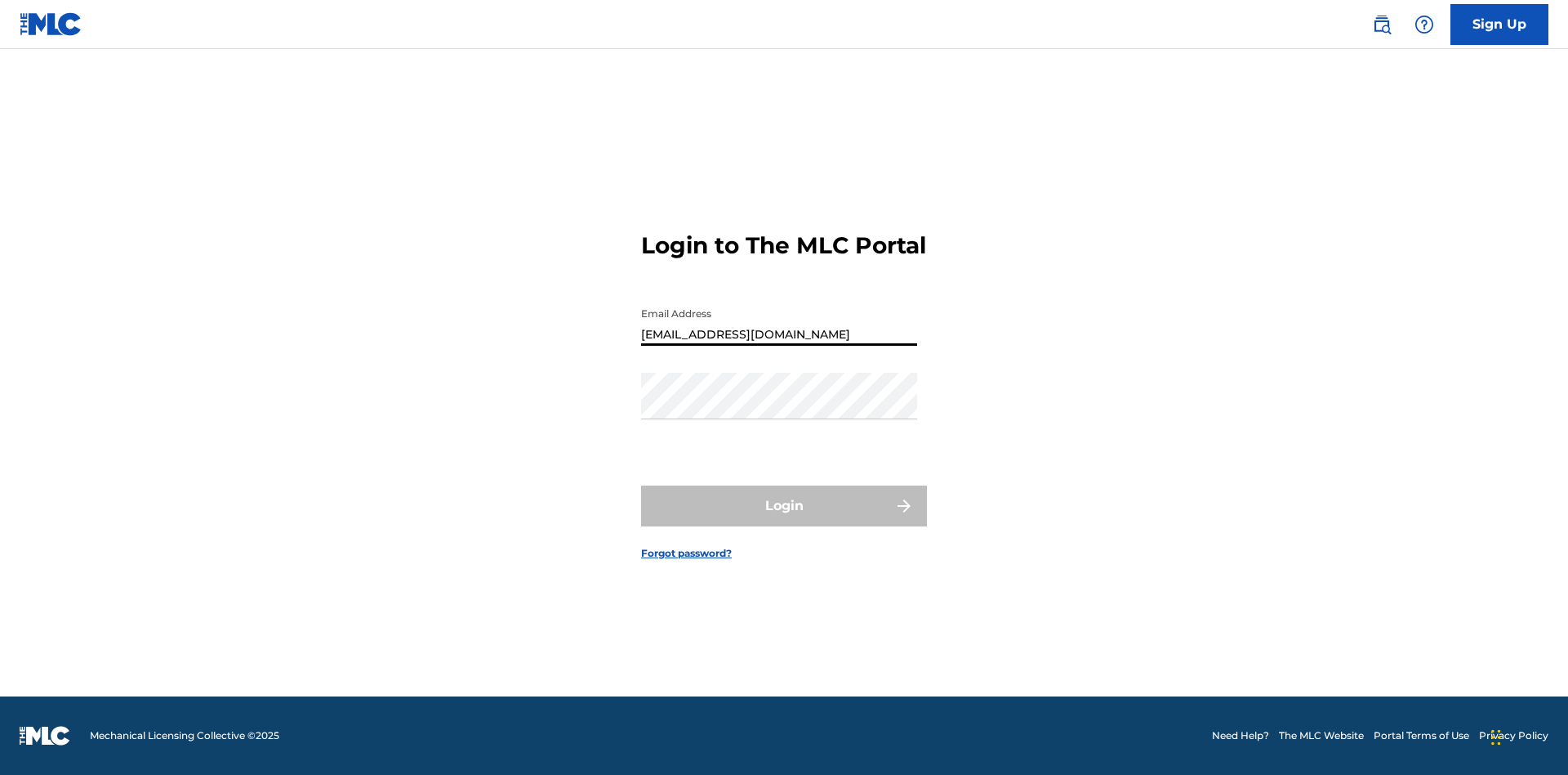
type input "[EMAIL_ADDRESS][DOMAIN_NAME]"
click at [784, 520] on button "Login" at bounding box center [783, 505] width 285 height 40
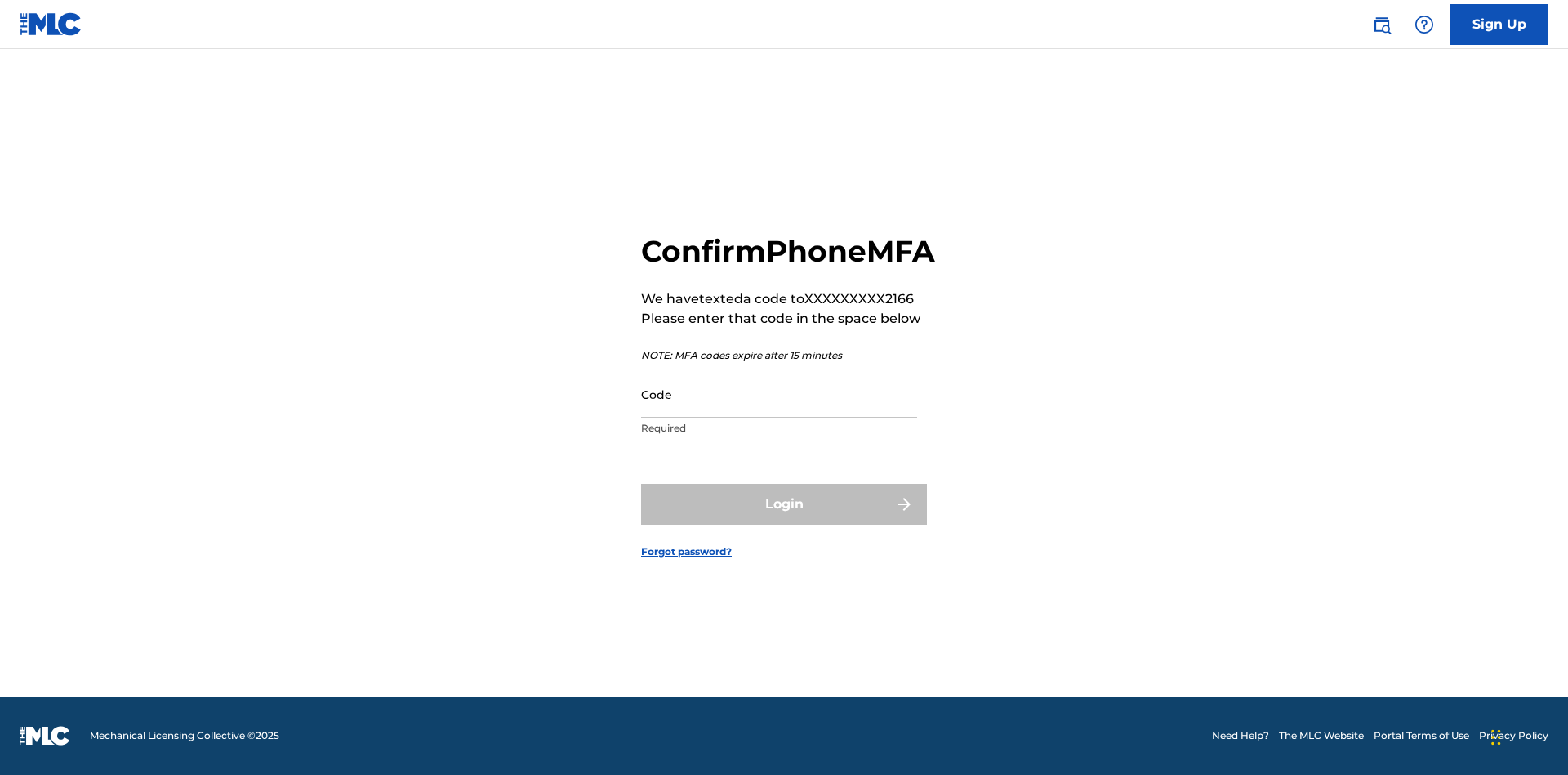
click at [779, 412] on input "Code" at bounding box center [779, 393] width 276 height 46
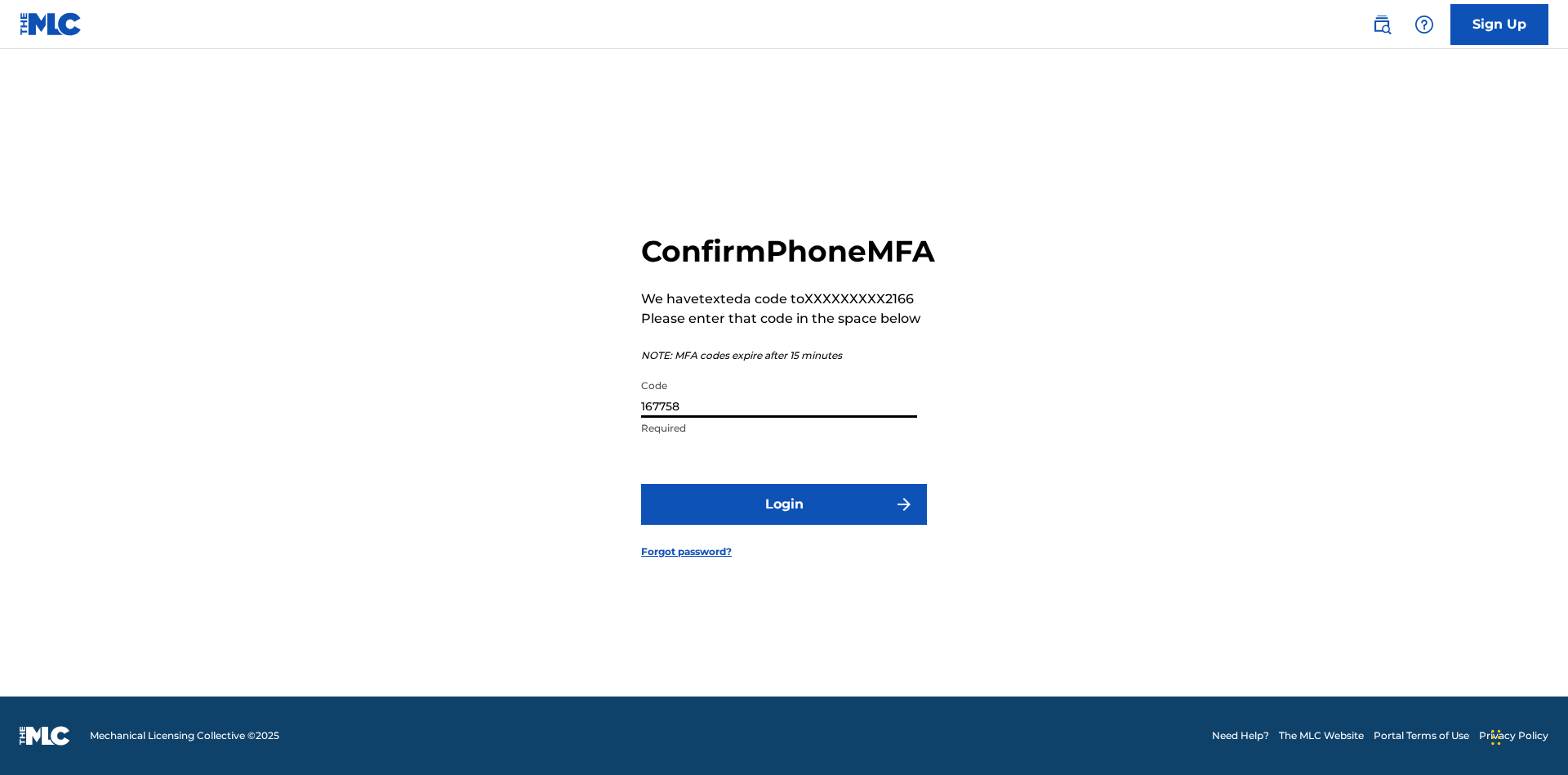
type input "167758"
click at [784, 522] on button "Login" at bounding box center [783, 504] width 285 height 40
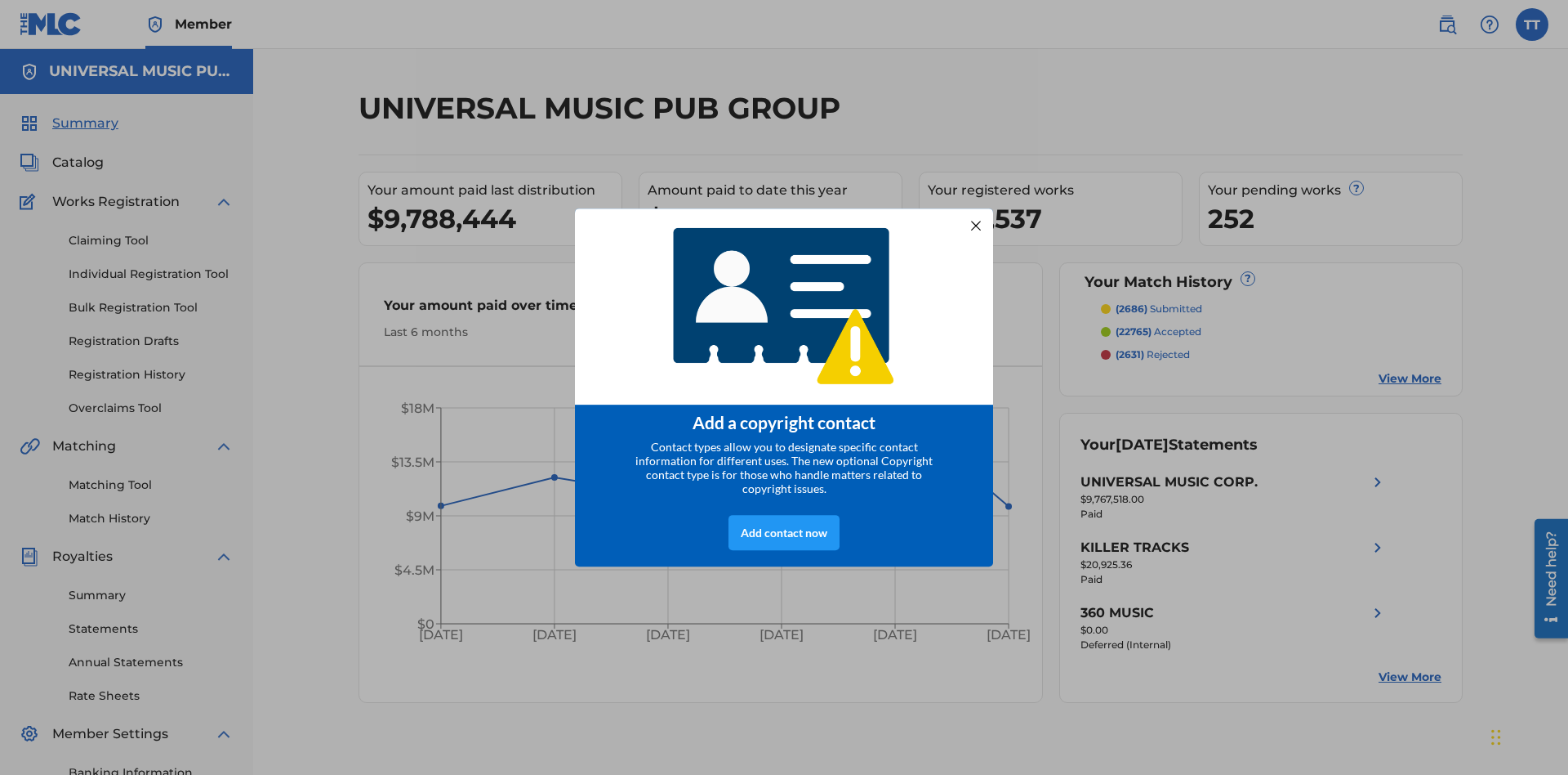
click at [976, 220] on div at bounding box center [976, 225] width 21 height 21
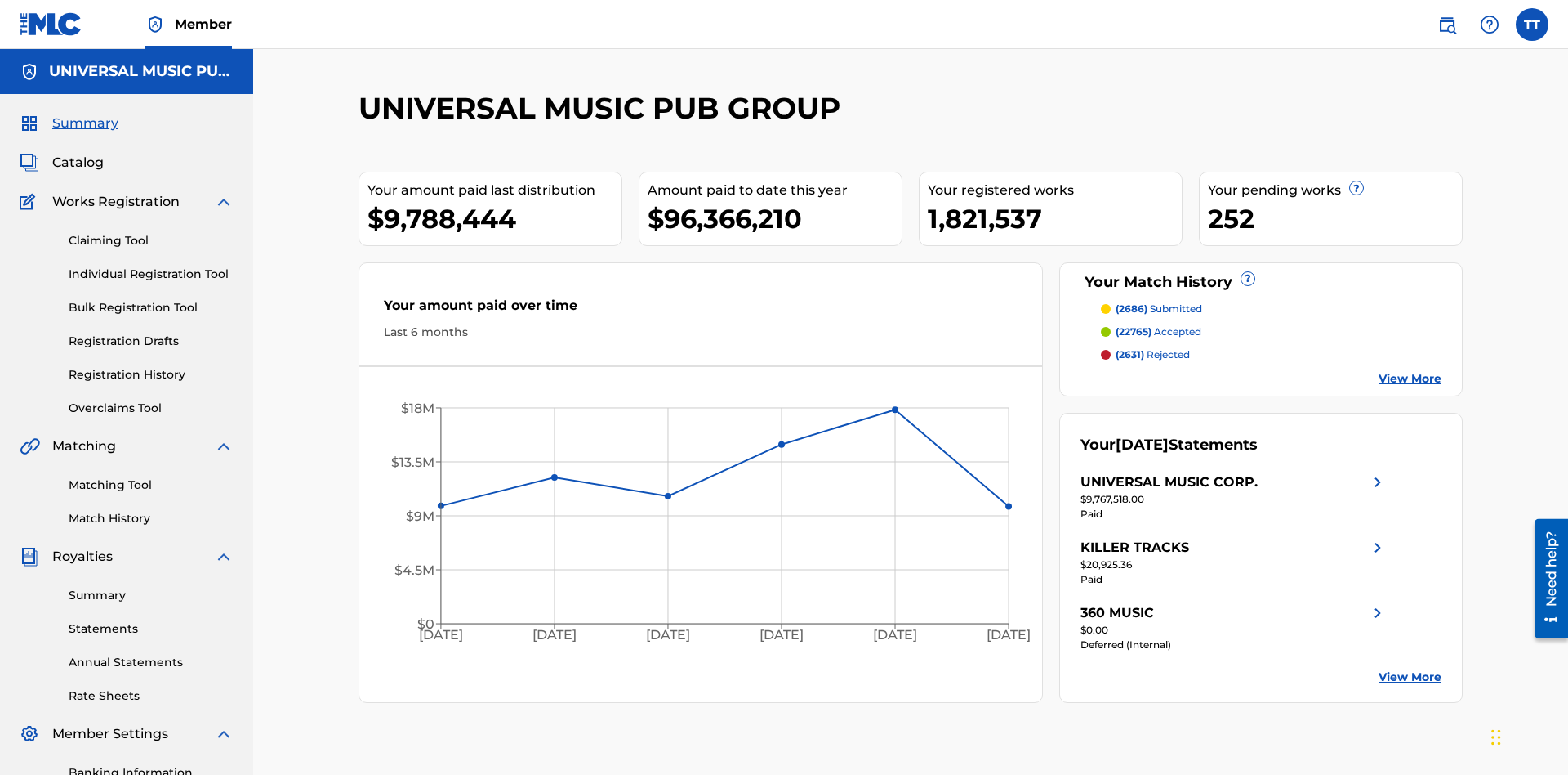
click at [1533, 24] on label at bounding box center [1532, 24] width 33 height 33
click at [1533, 24] on input "TT Test2025.08.20.01.54.02 Test2025.08.20.01.54.02 [EMAIL_ADDRESS][DOMAIN_NAME]…" at bounding box center [1533, 24] width 0 height 0
click at [1371, 204] on link "Profile" at bounding box center [1371, 203] width 33 height 14
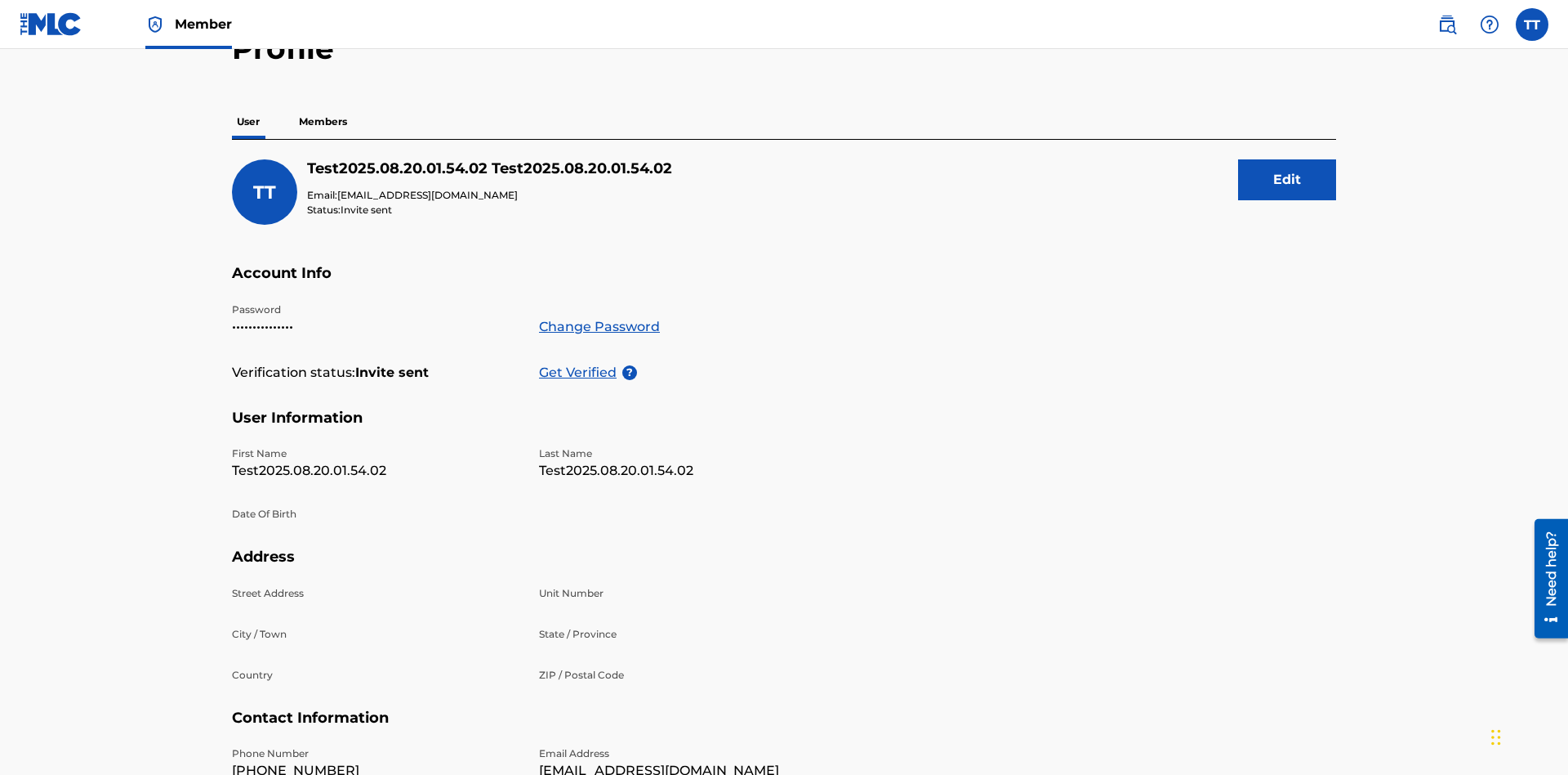
click at [323, 115] on p "Members" at bounding box center [323, 121] width 58 height 35
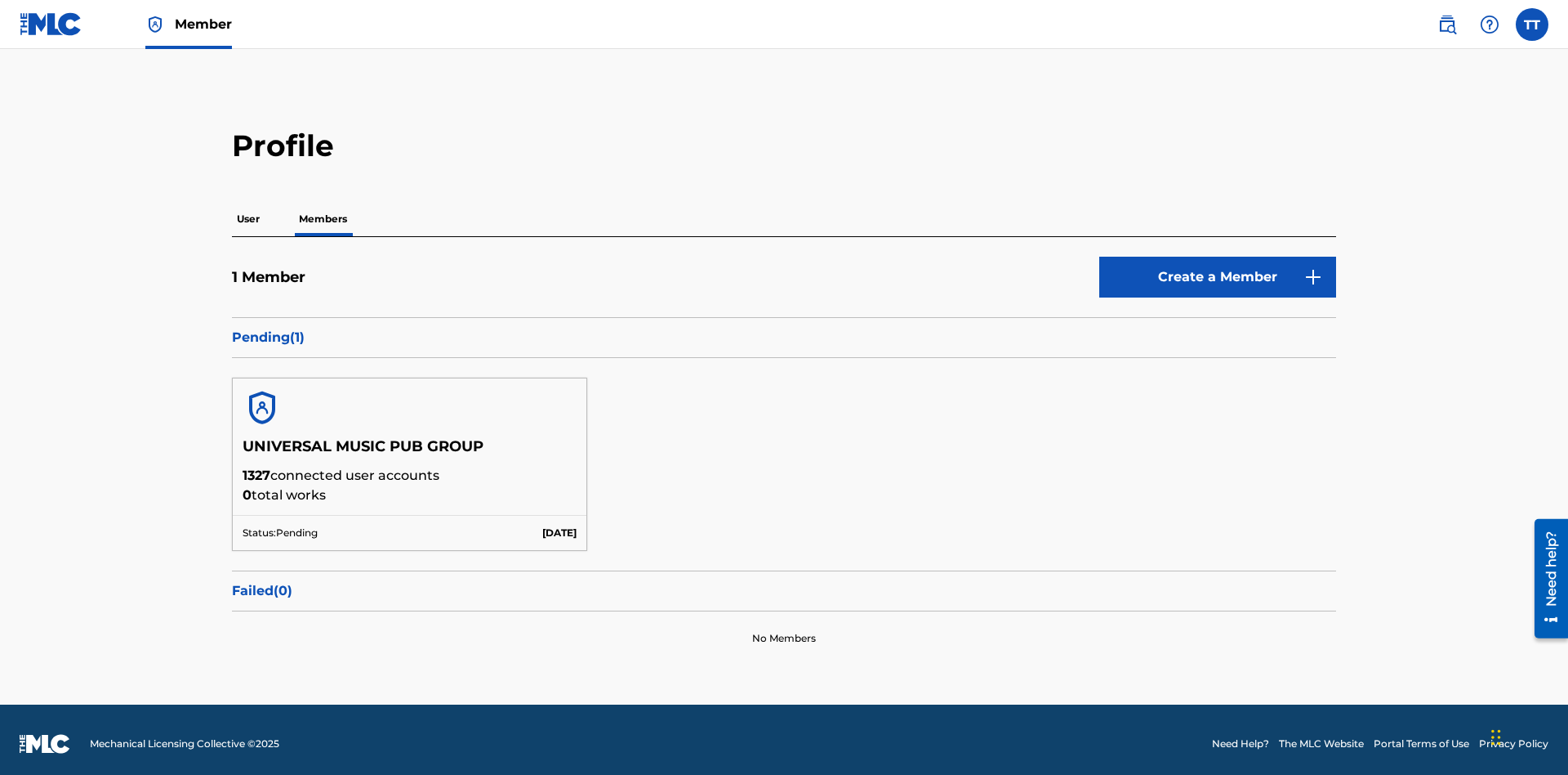
click at [1218, 269] on button "Create a Member" at bounding box center [1218, 277] width 237 height 40
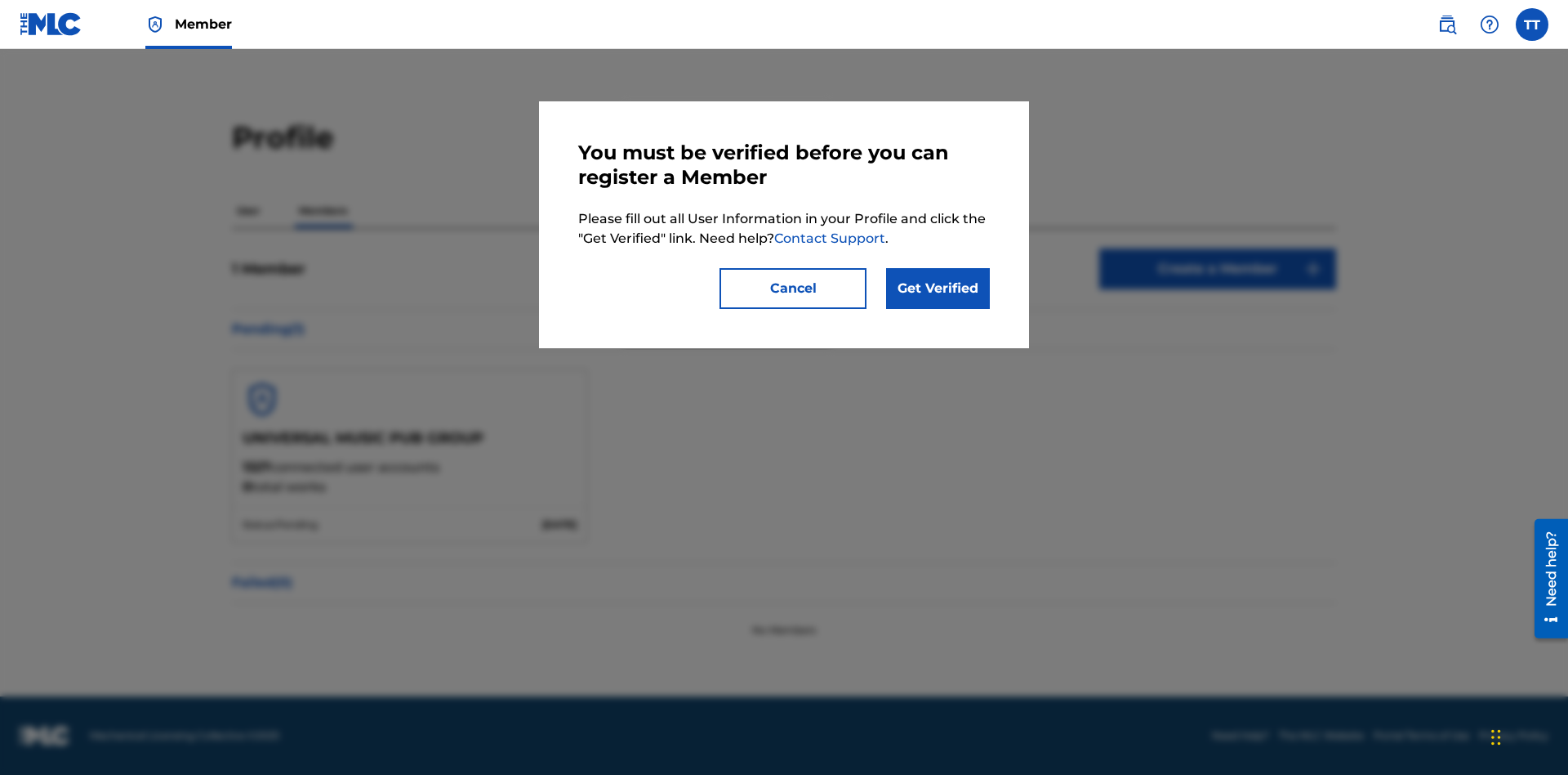
click at [938, 288] on link "Get Verified" at bounding box center [937, 288] width 104 height 40
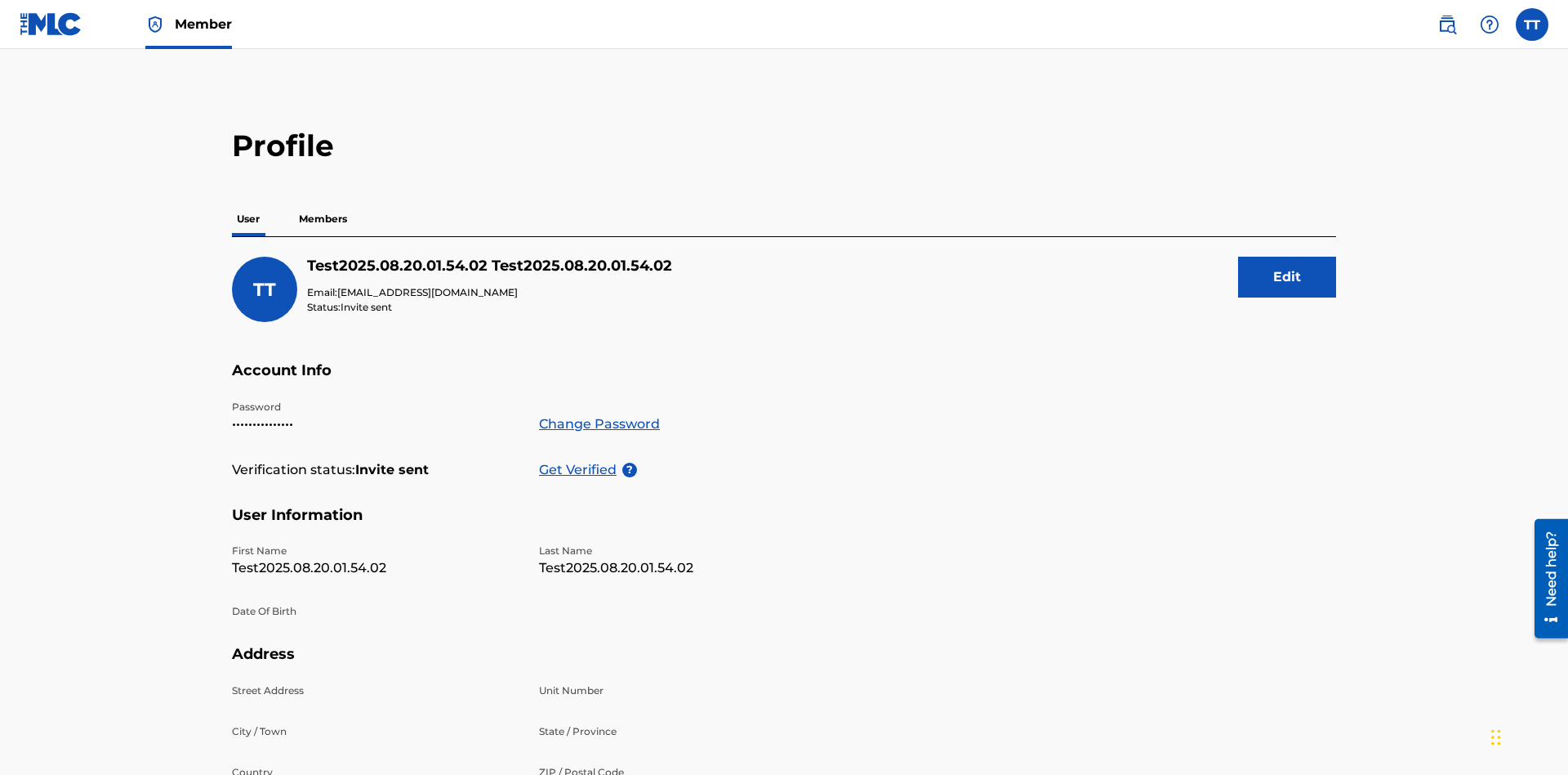
click at [581, 460] on p "Get Verified" at bounding box center [580, 469] width 83 height 19
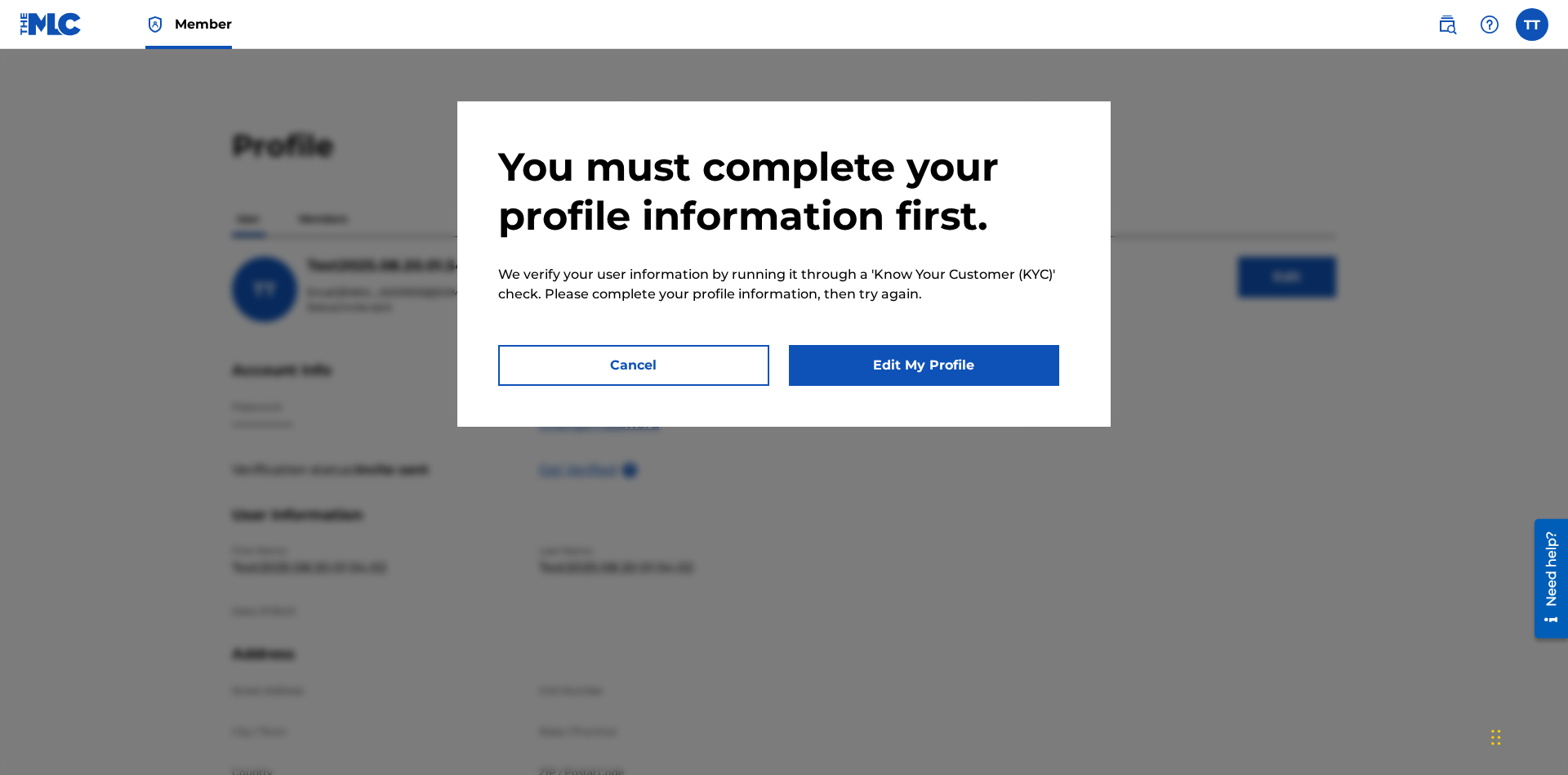
scroll to position [266, 0]
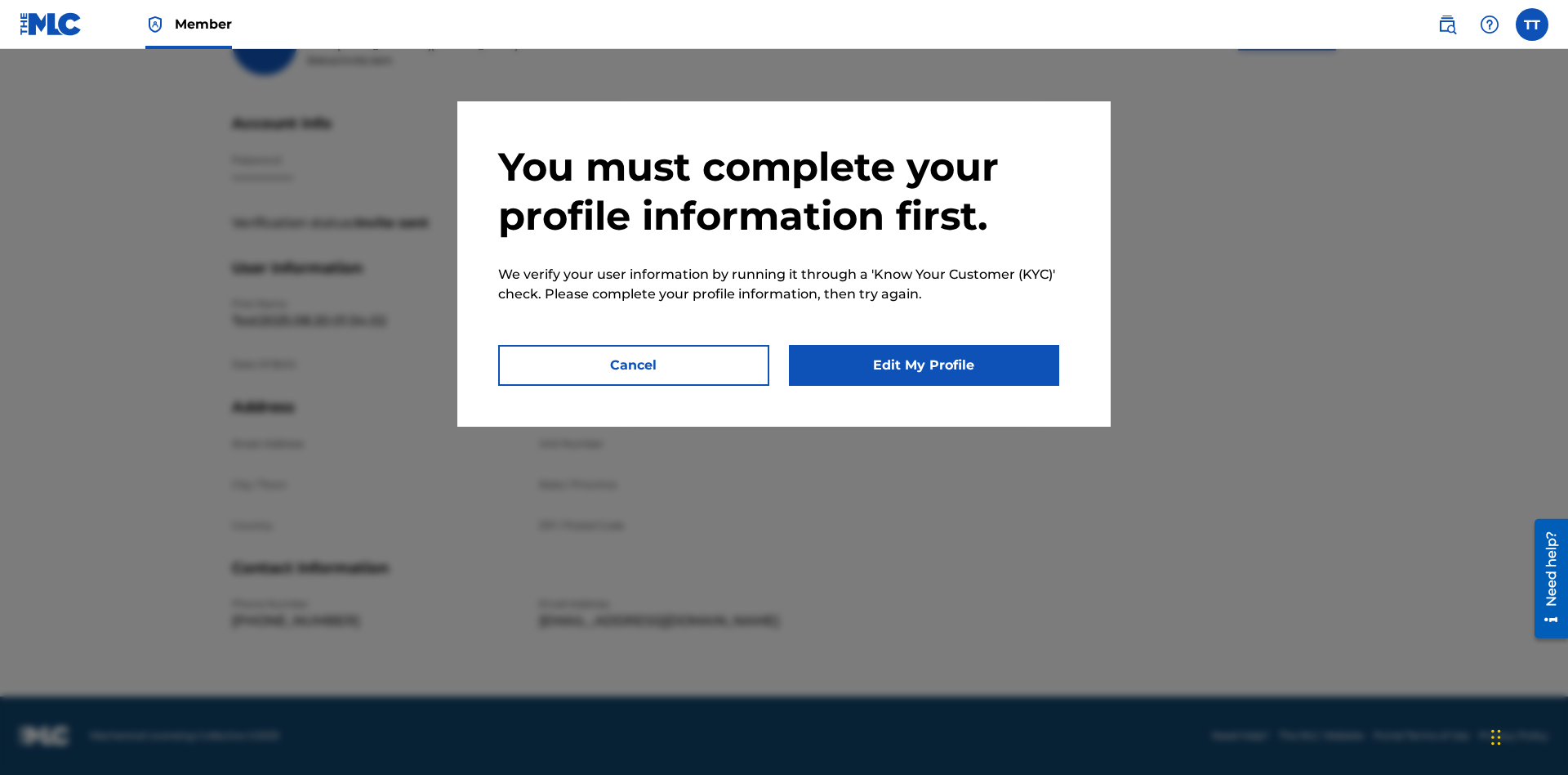
click at [924, 366] on button "Edit My Profile" at bounding box center [925, 365] width 271 height 40
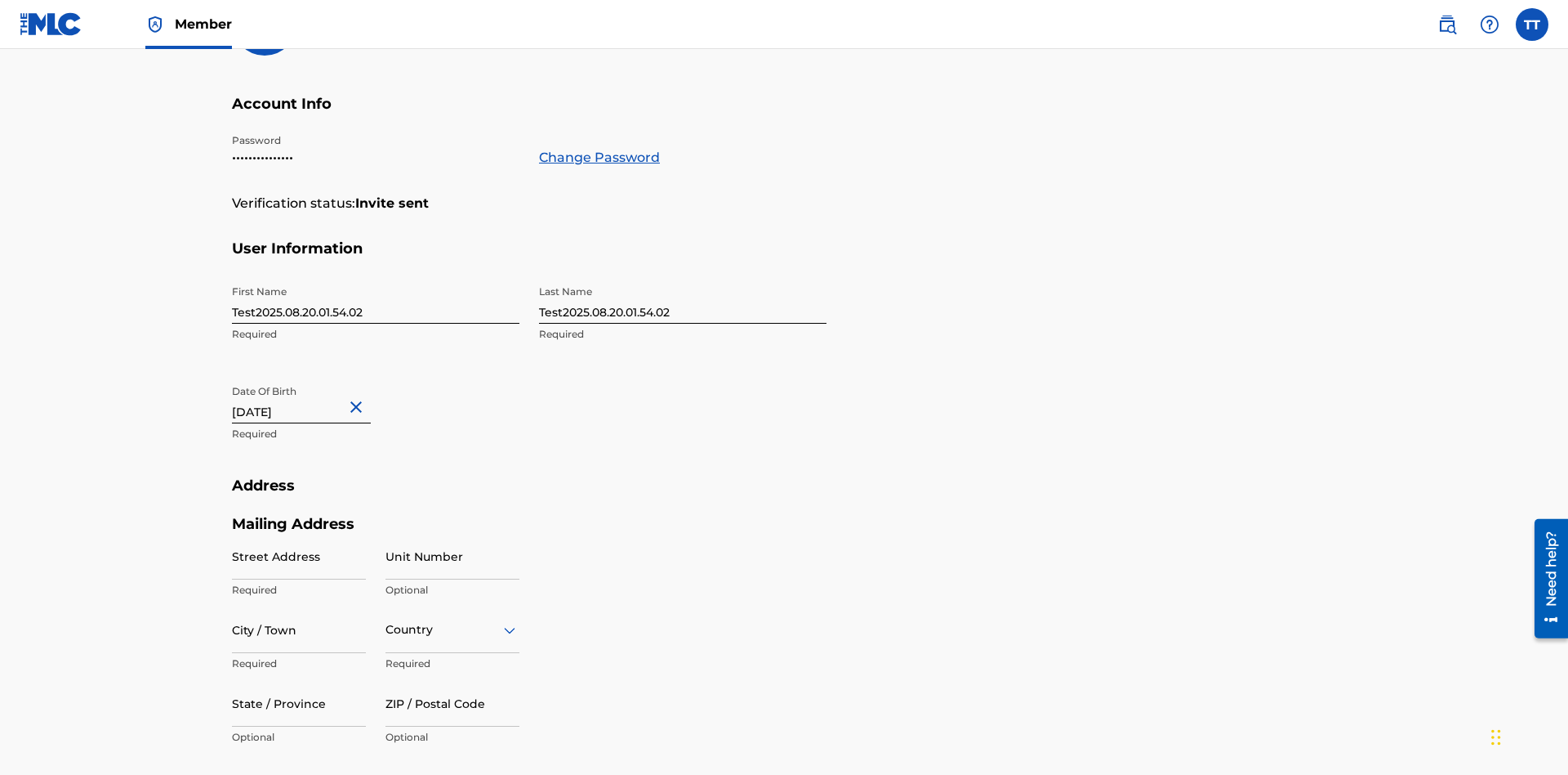
click at [376, 277] on input "Test2025.08.20.01.54.02" at bounding box center [375, 300] width 287 height 46
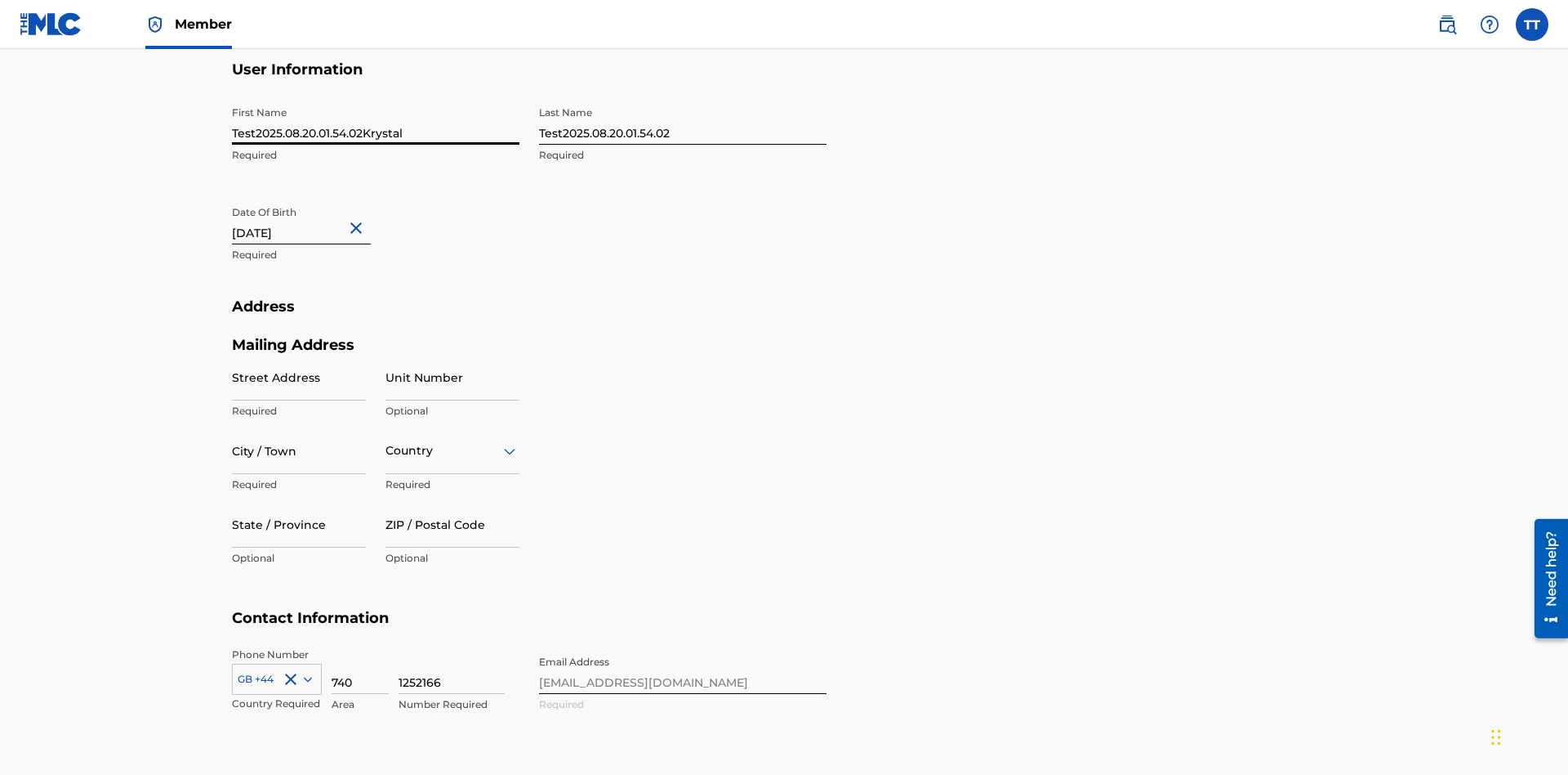
type input "Test2025.08.20.01.54.02Krystal"
click at [683, 121] on input "Test2025.08.20.01.54.02" at bounding box center [682, 120] width 287 height 46
type input "Test2025.08.20.01.54.02Ribble"
click at [314, 198] on input "[DATE]" at bounding box center [301, 221] width 139 height 46
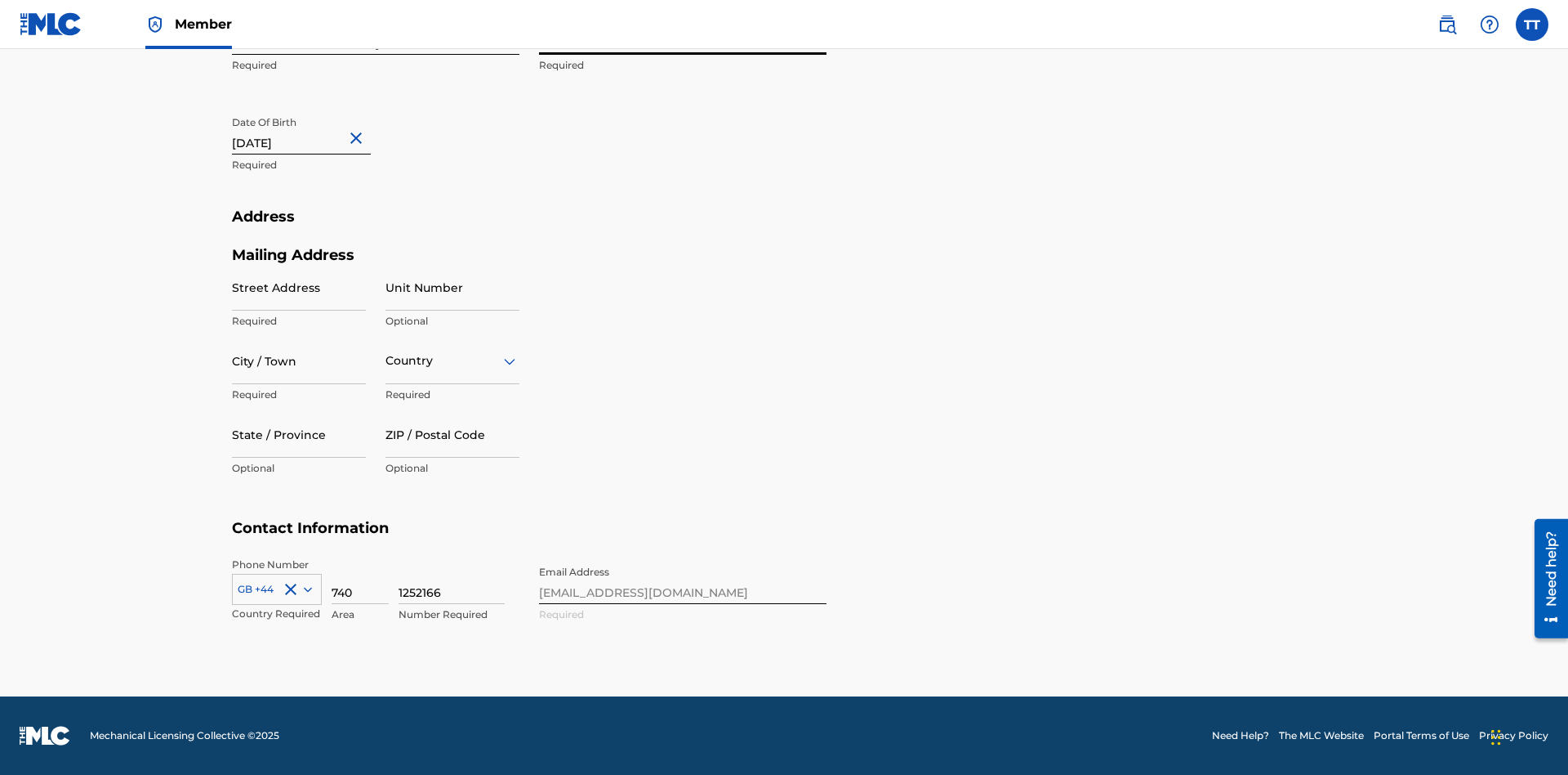
select select "7"
select select "2012"
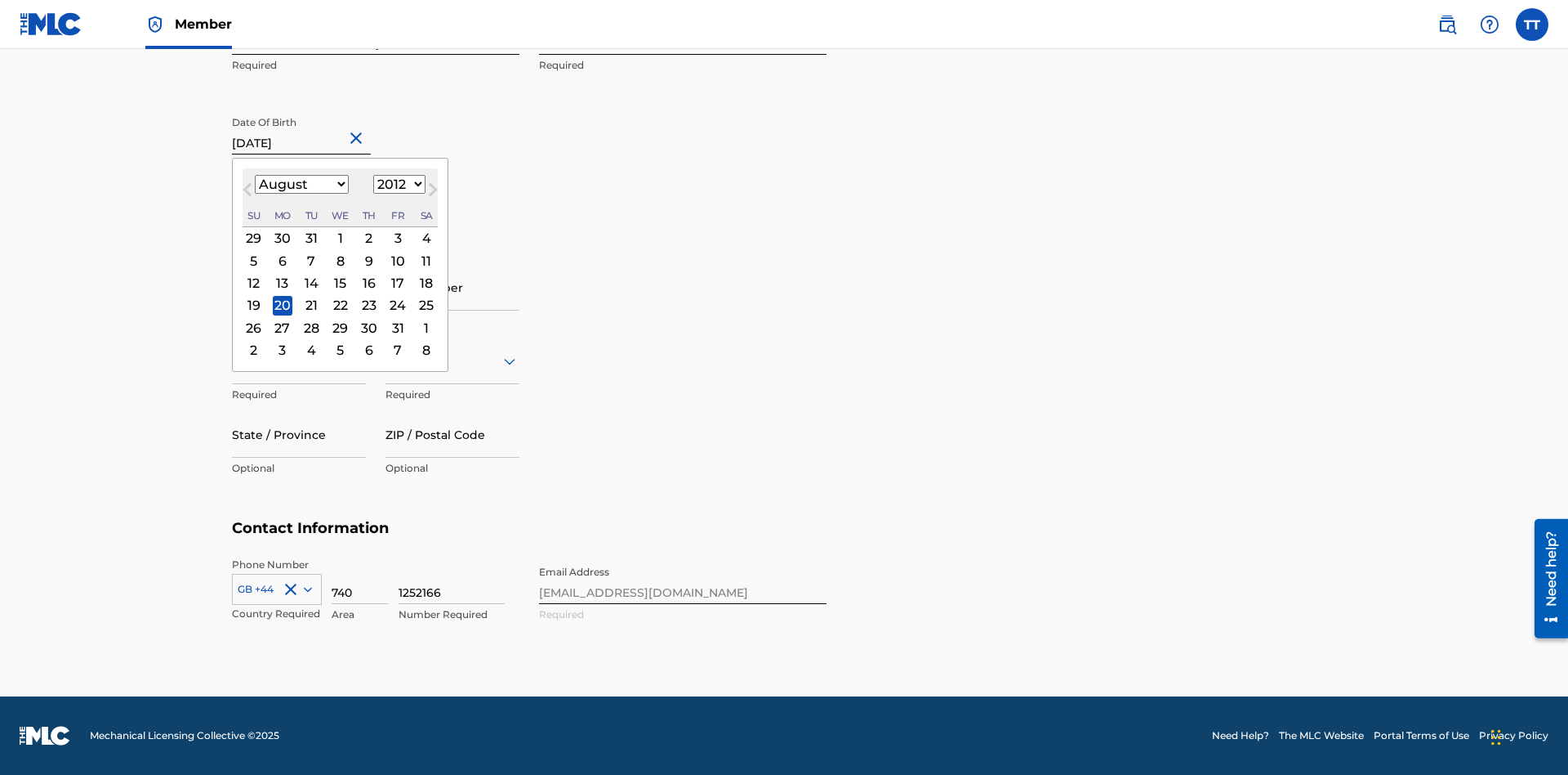
click at [301, 184] on select "January February March April May June July August September October November De…" at bounding box center [302, 184] width 94 height 19
select select "0"
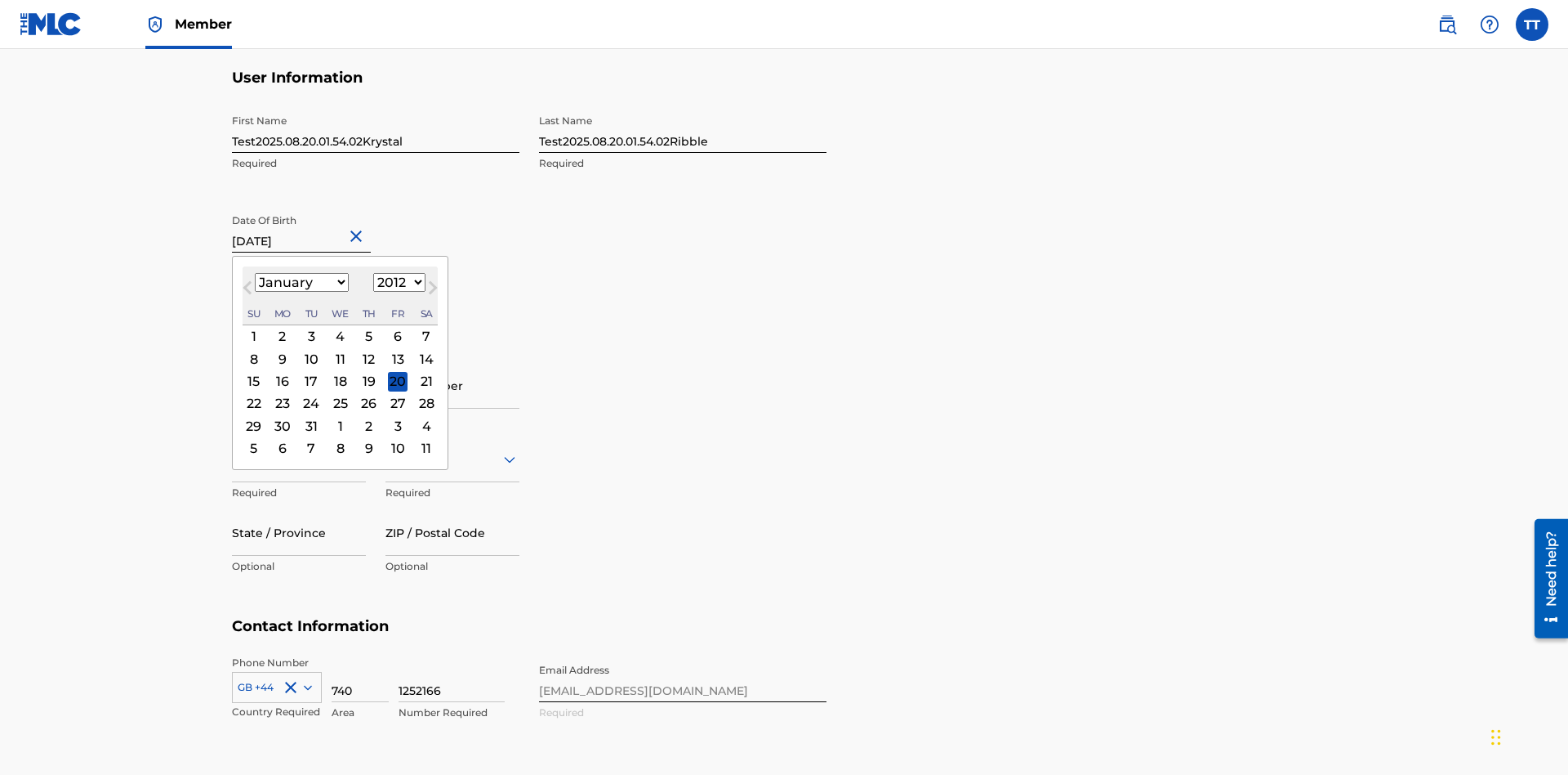
click at [397, 283] on select "1900 1901 1902 1903 1904 1905 1906 1907 1908 1909 1910 1911 1912 1913 1914 1915…" at bounding box center [399, 282] width 52 height 19
select select "1985"
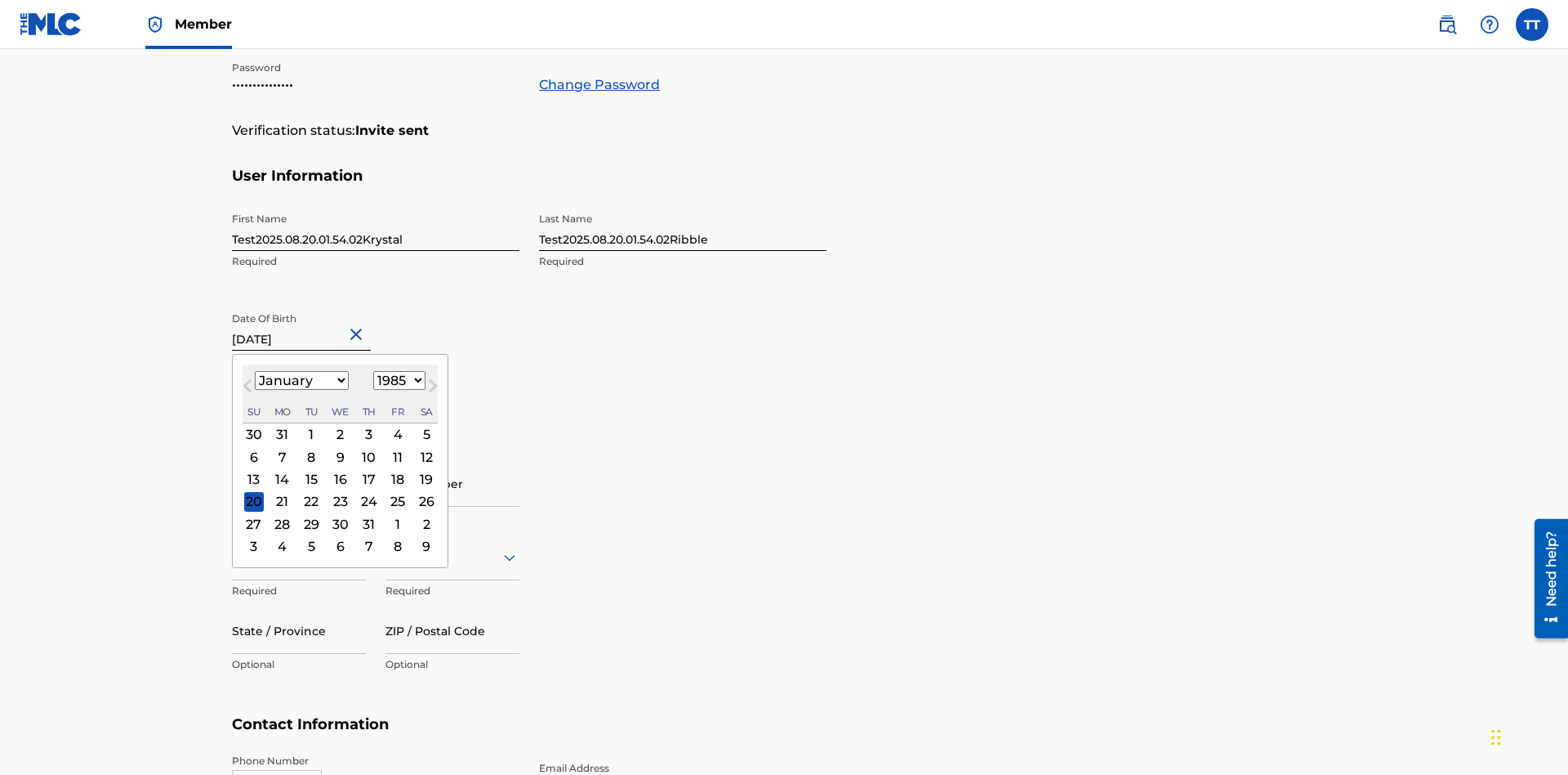
click at [397, 381] on select "1900 1901 1902 1903 1904 1905 1906 1907 1908 1909 1910 1911 1912 1913 1914 1915…" at bounding box center [399, 380] width 52 height 19
click at [311, 447] on div "8" at bounding box center [311, 457] width 19 height 19
type input "[DATE]"
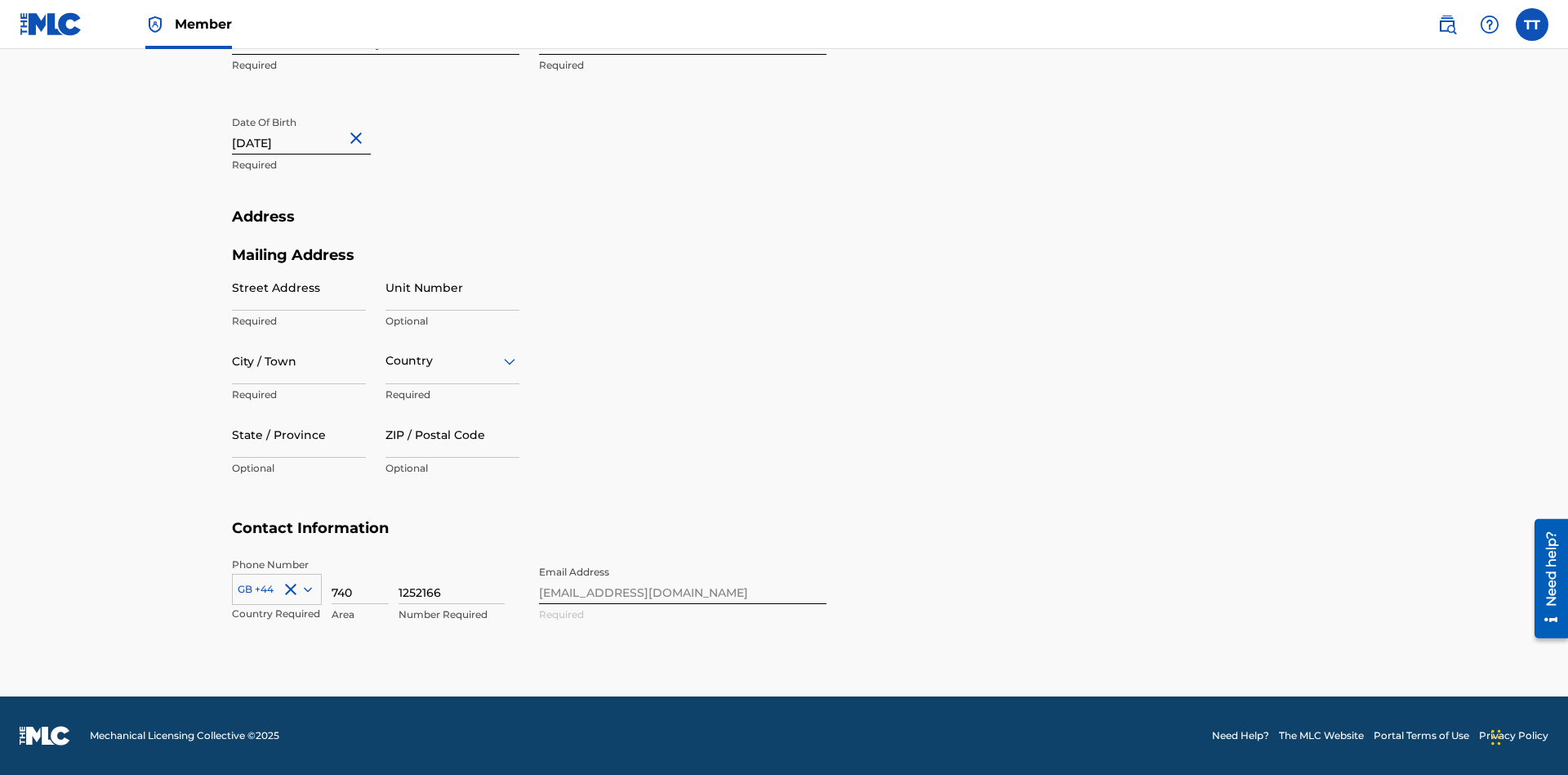
click at [299, 286] on input "Street Address" at bounding box center [298, 286] width 134 height 46
type input "[STREET_ADDRESS]"
click at [299, 361] on input "City / Town" at bounding box center [298, 361] width 134 height 46
type input "[GEOGRAPHIC_DATA]"
click at [387, 361] on input "text" at bounding box center [387, 361] width 3 height 17
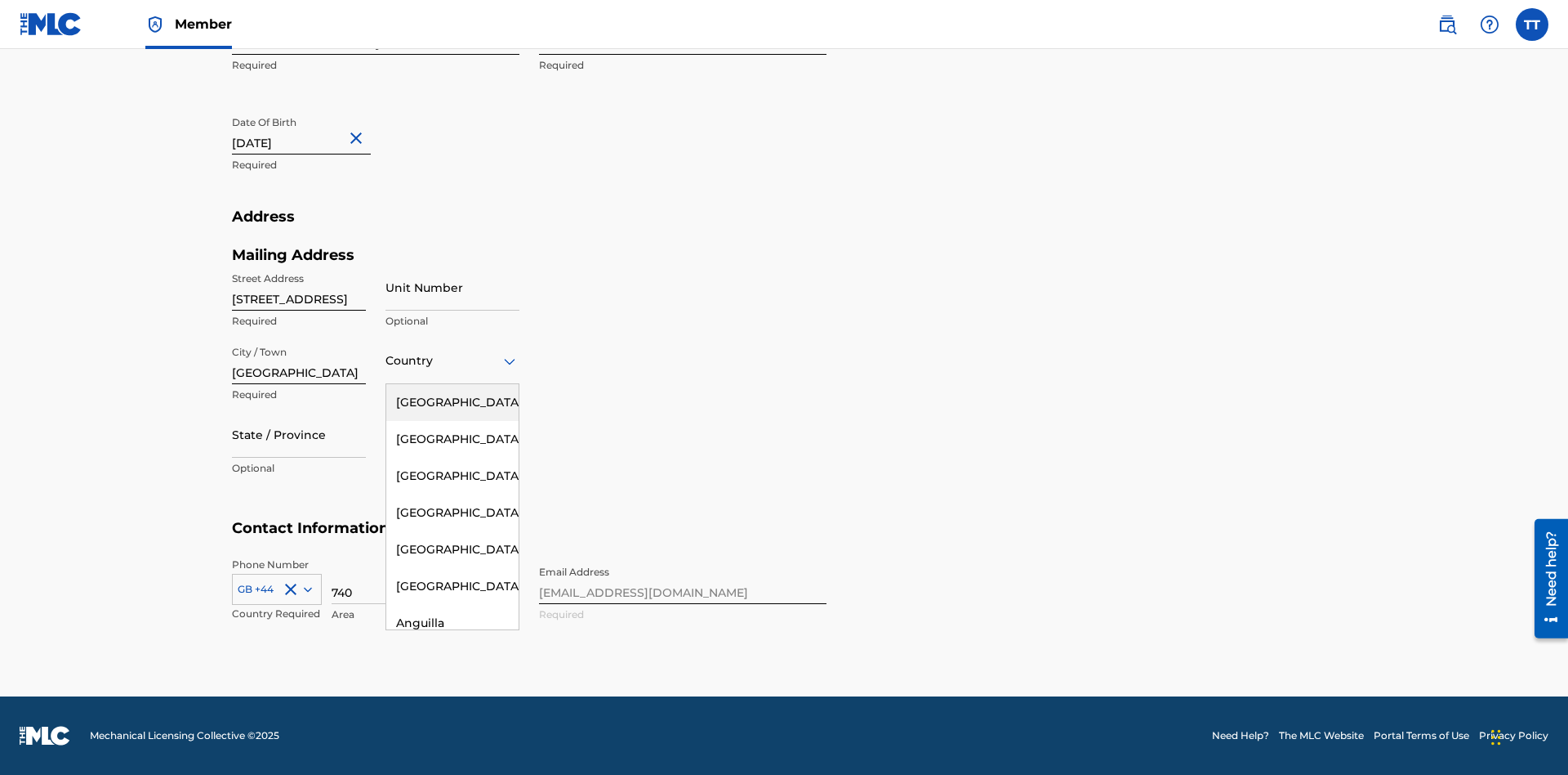
click at [452, 402] on div "[GEOGRAPHIC_DATA]" at bounding box center [452, 403] width 132 height 37
click at [299, 434] on div at bounding box center [298, 434] width 134 height 20
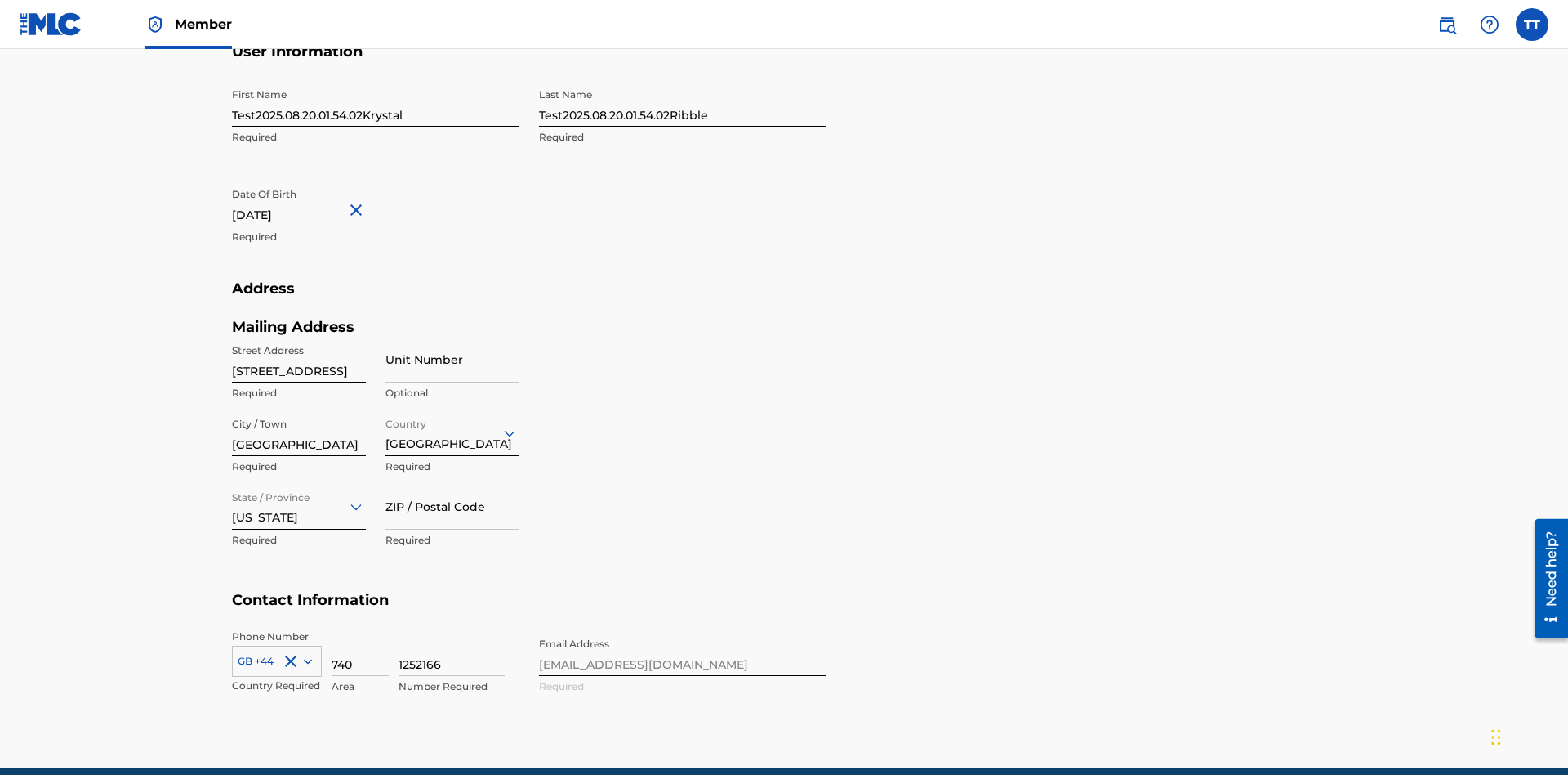
click at [452, 483] on input "ZIP / Postal Code" at bounding box center [452, 505] width 134 height 46
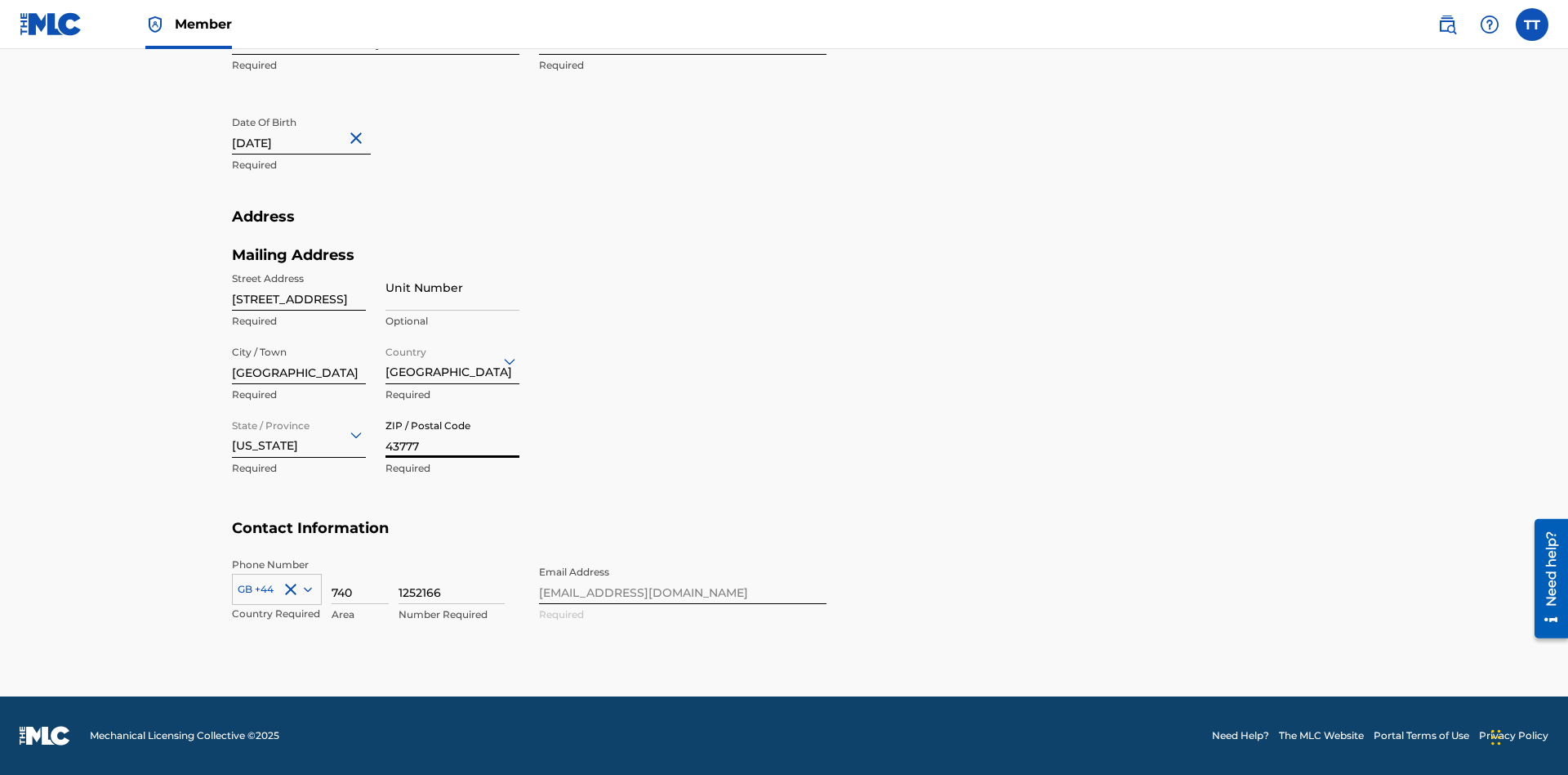
type input "43777"
click at [305, 588] on icon at bounding box center [308, 589] width 8 height 5
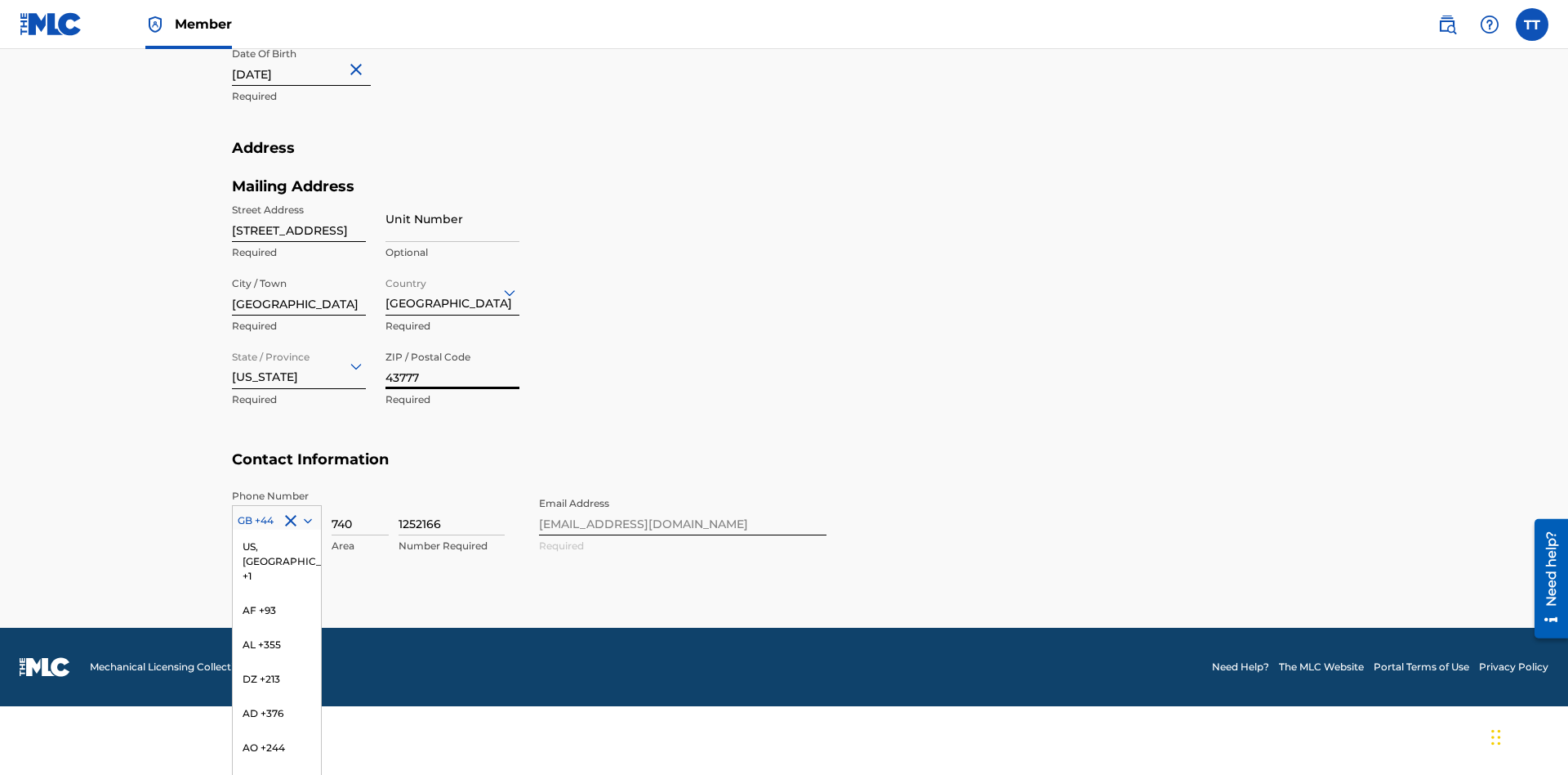
scroll to position [6836, 0]
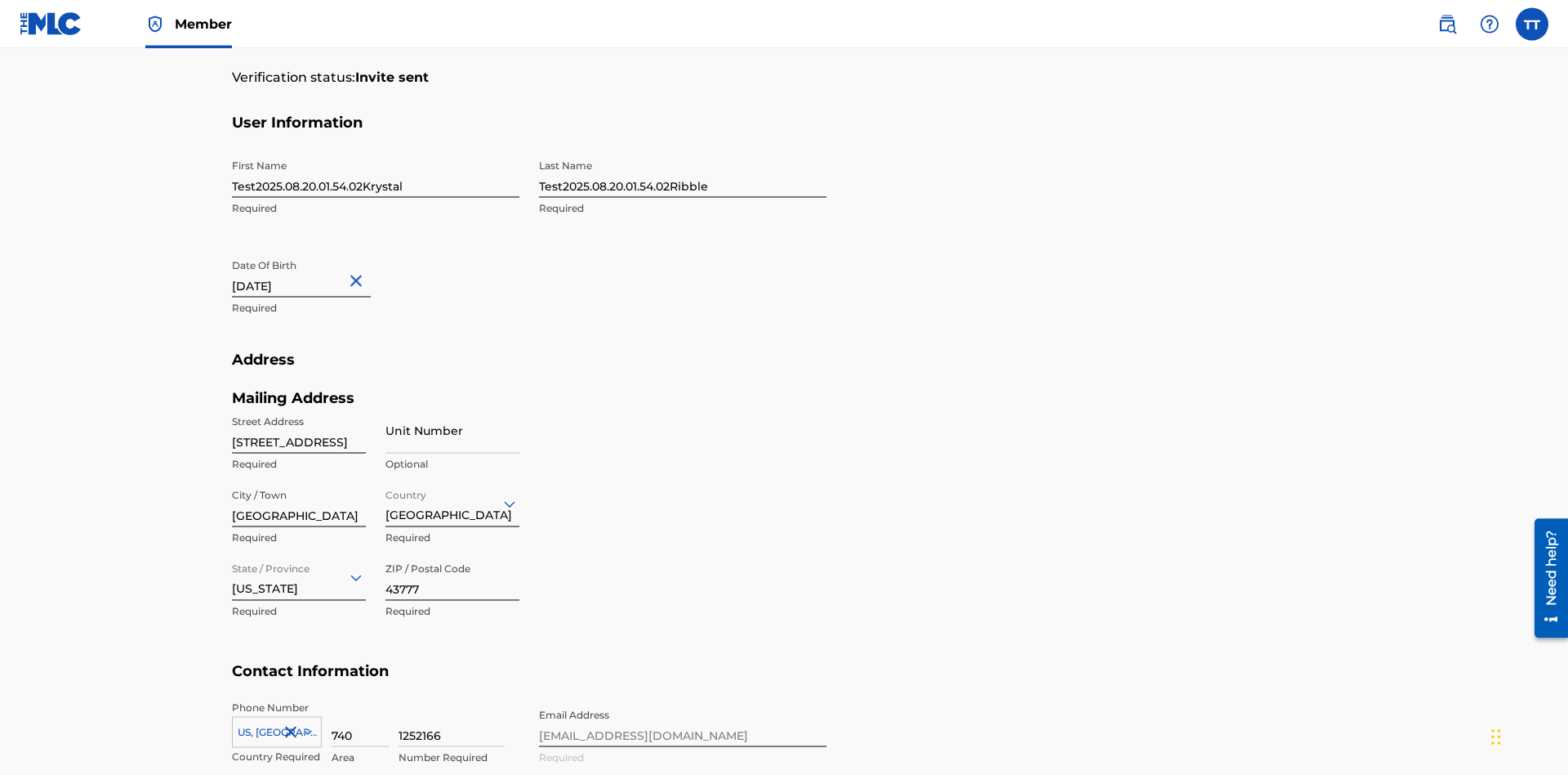
scroll to position [535, 0]
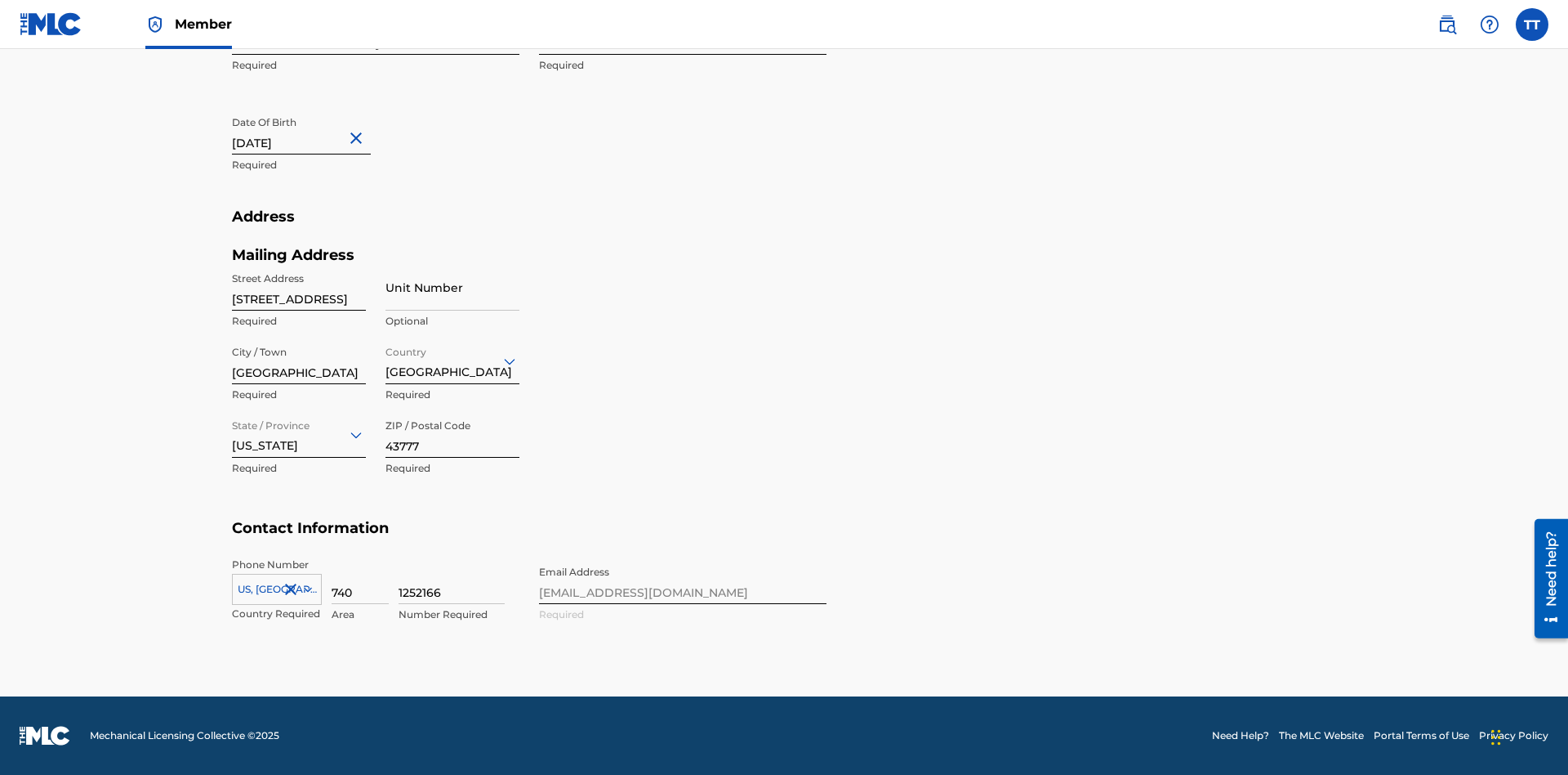
click at [360, 581] on input "740" at bounding box center [360, 580] width 57 height 46
type input "740"
